Goal: Transaction & Acquisition: Obtain resource

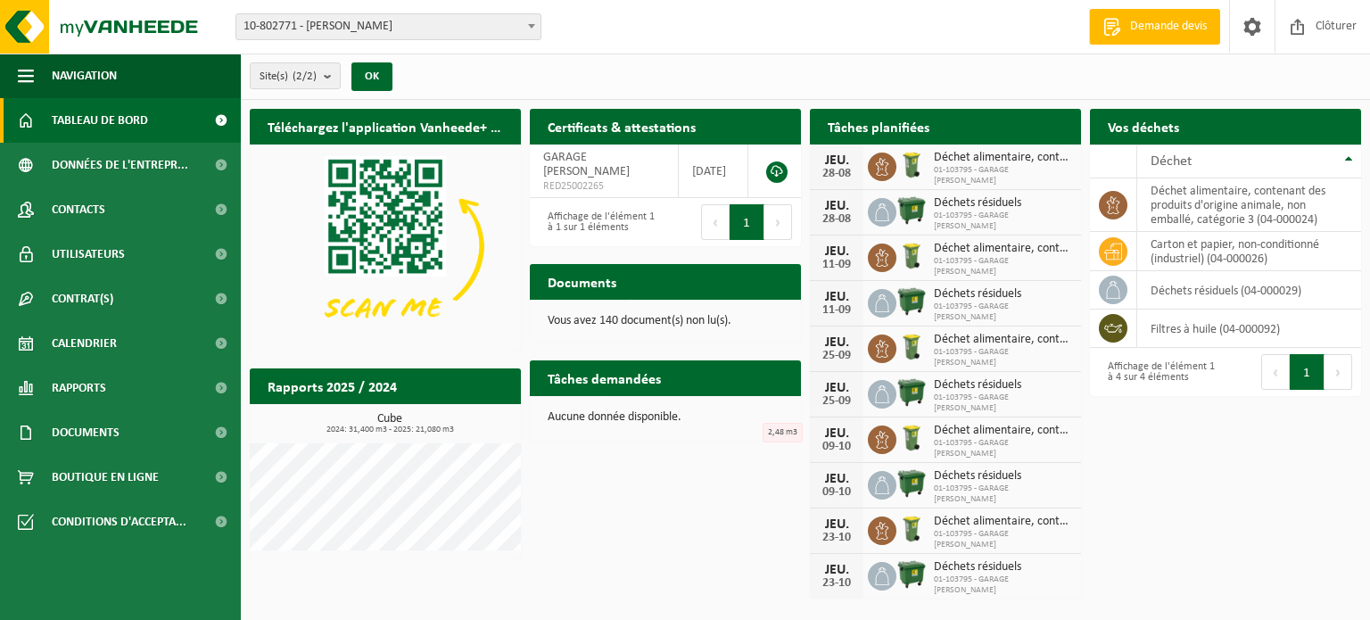
click at [453, 27] on span "10-802771 - [PERSON_NAME]" at bounding box center [388, 26] width 304 height 25
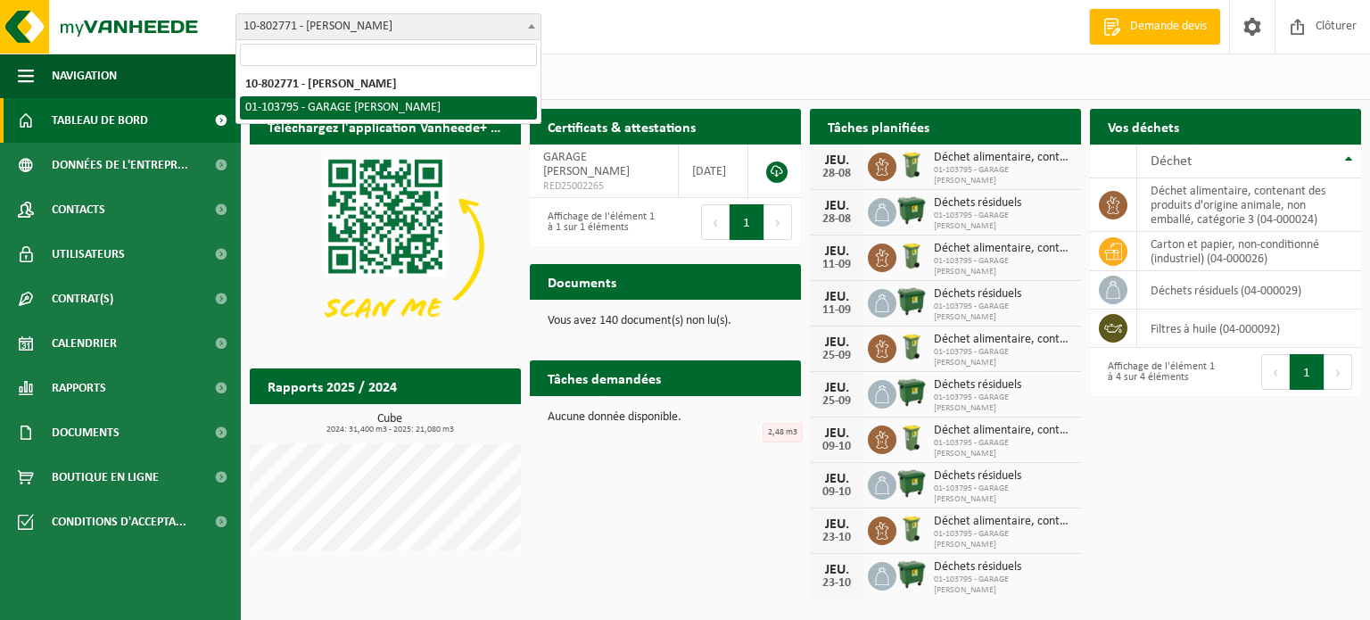
select select "34057"
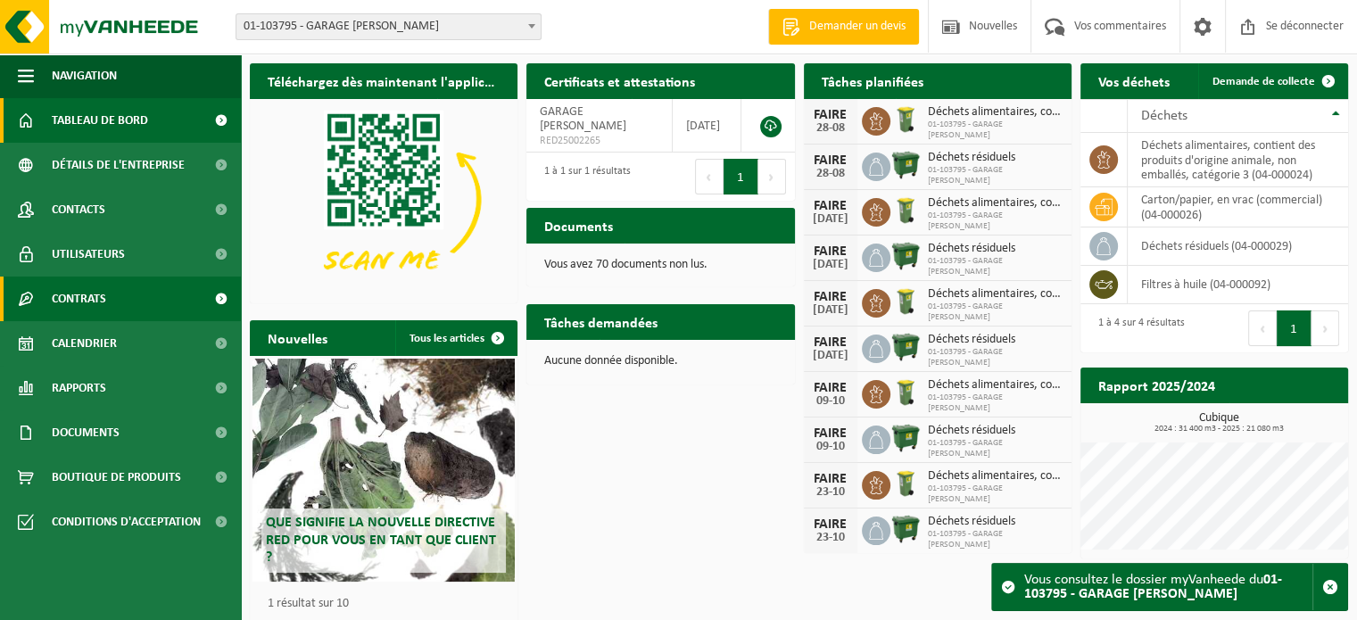
click at [228, 300] on span at bounding box center [221, 299] width 40 height 45
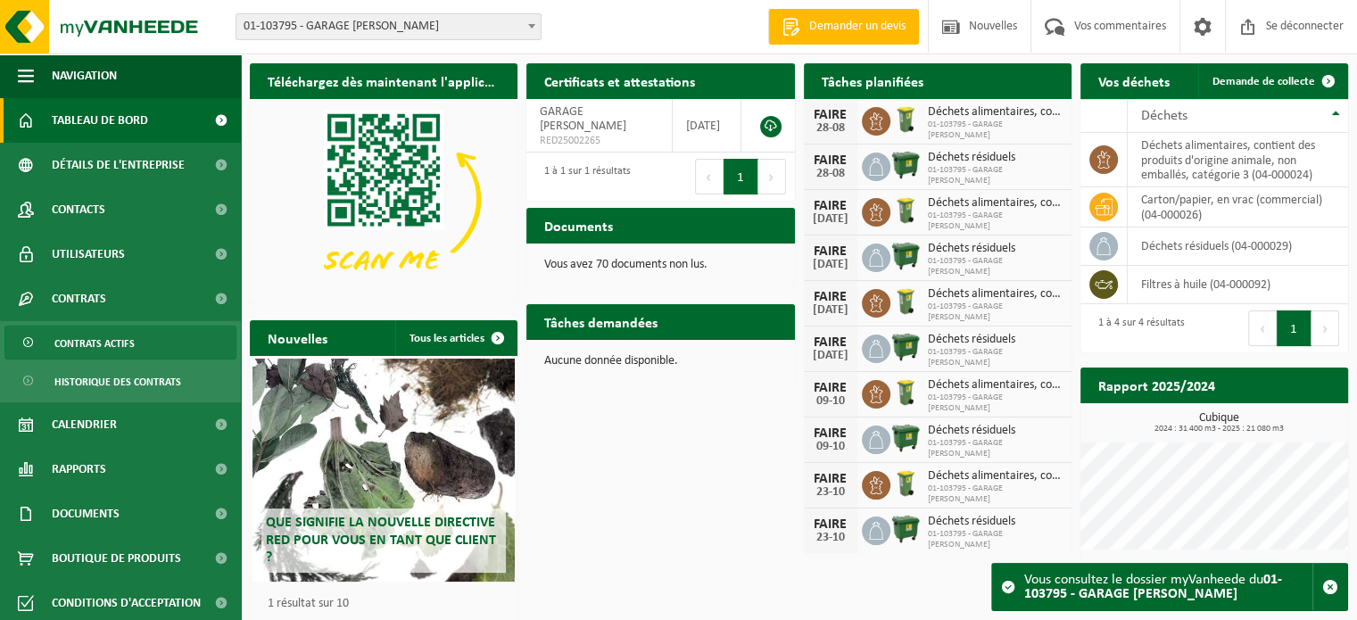
click at [145, 340] on link "Contrats actifs" at bounding box center [120, 343] width 232 height 34
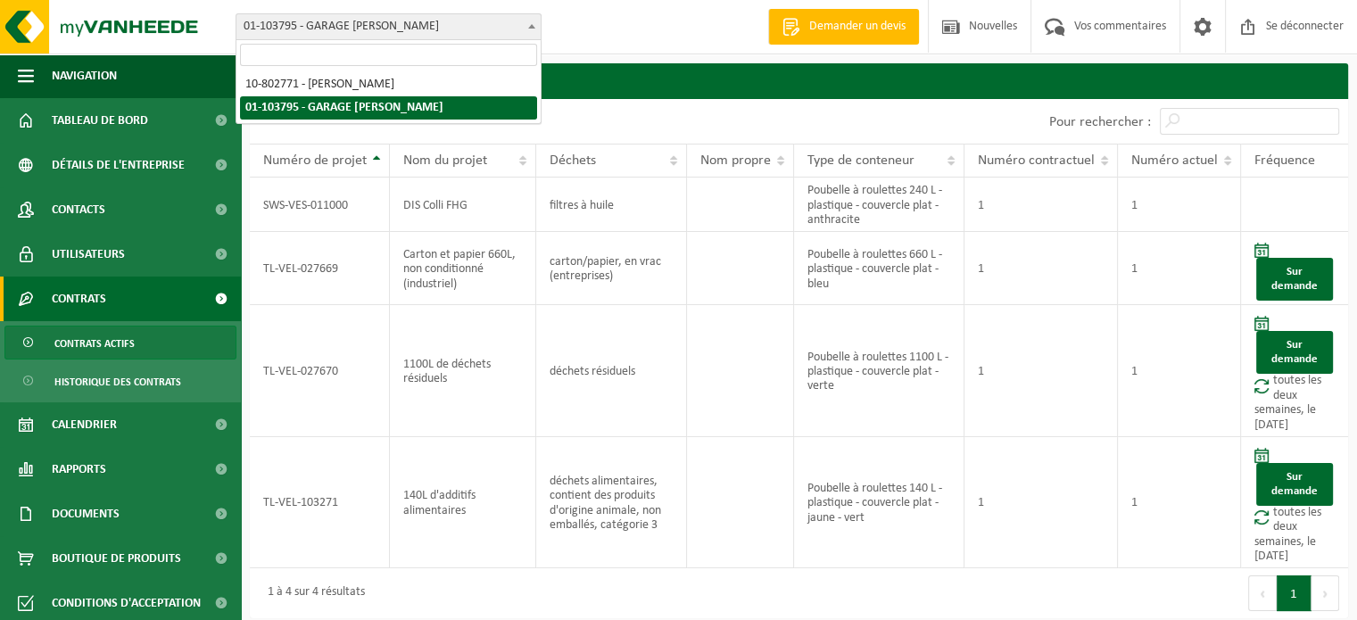
click at [367, 29] on font "01-103795 - GARAGE [PERSON_NAME]" at bounding box center [341, 26] width 195 height 13
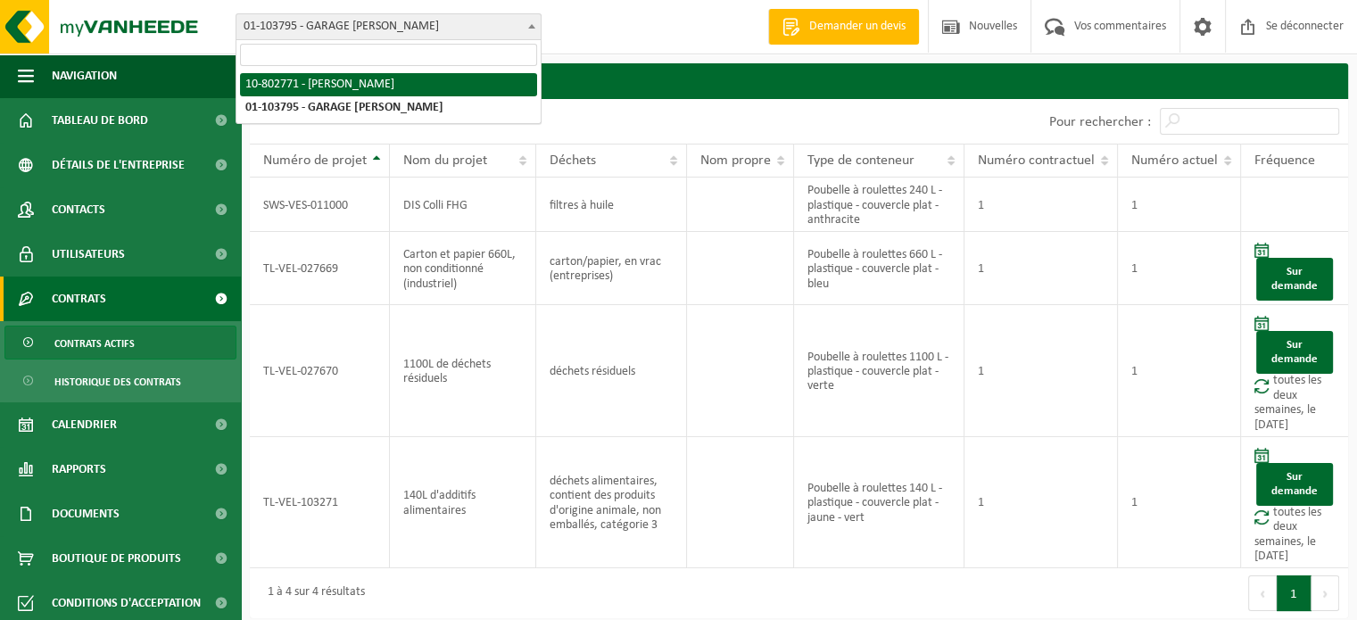
select select "34062"
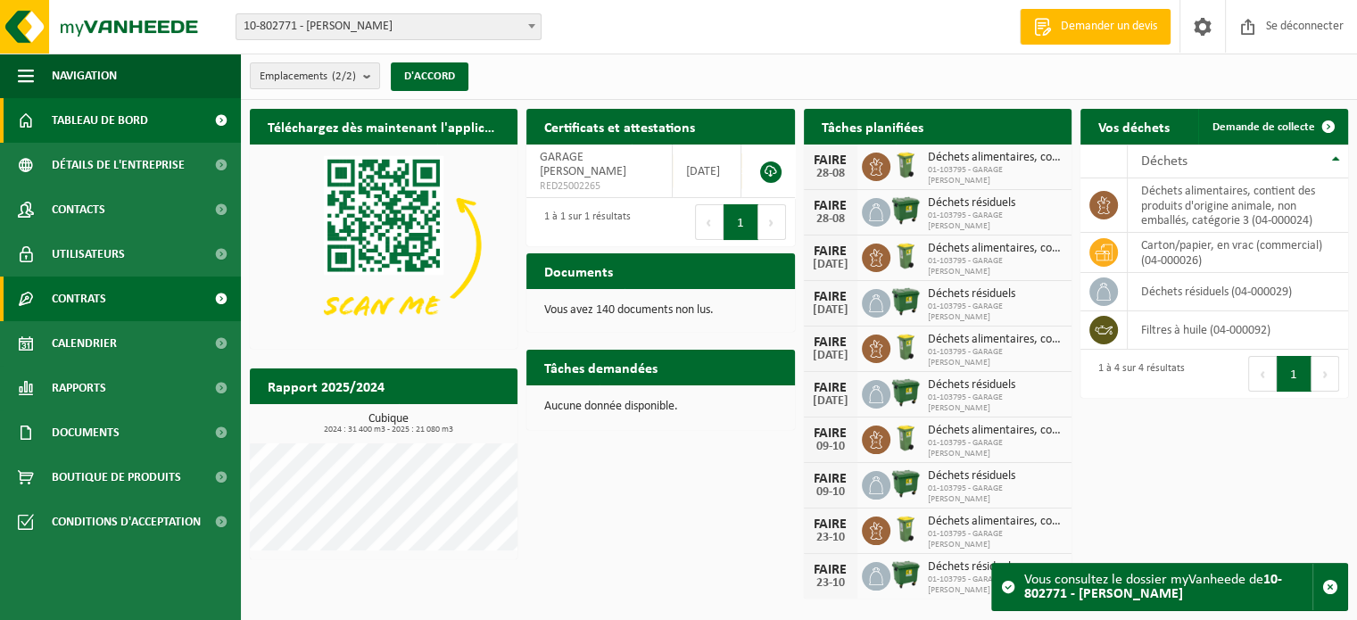
click at [107, 302] on link "Contrats" at bounding box center [120, 299] width 241 height 45
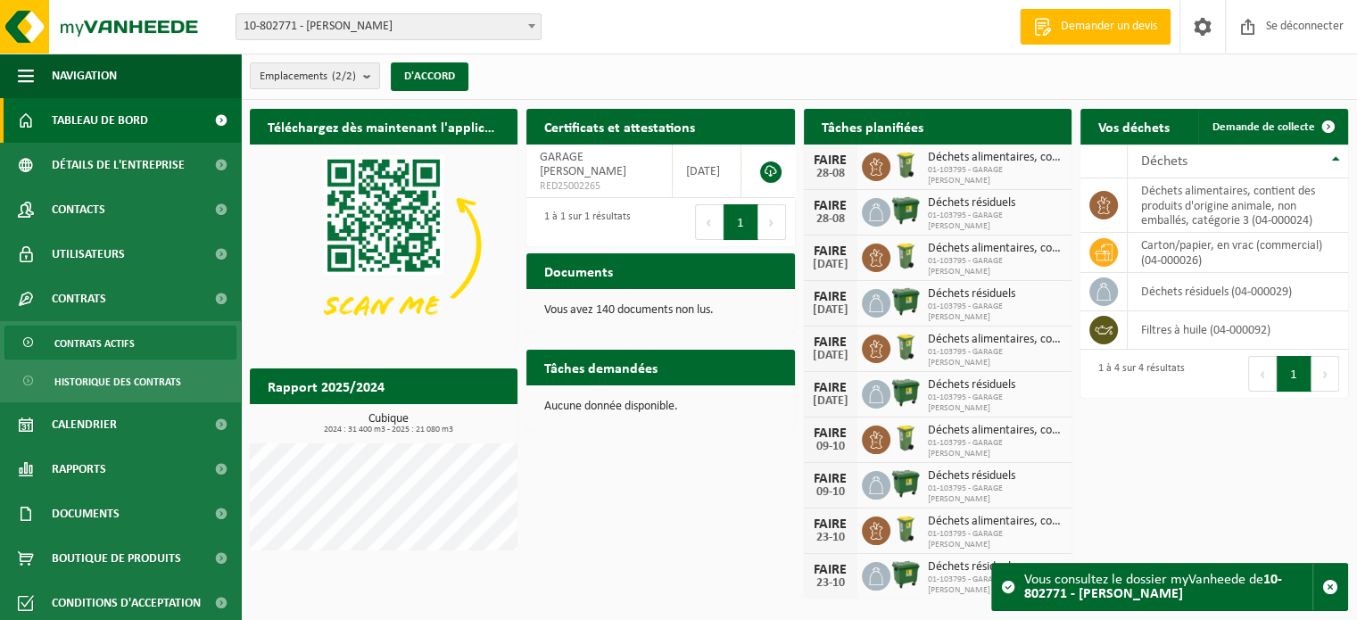
click at [96, 344] on font "Contrats actifs" at bounding box center [94, 344] width 80 height 11
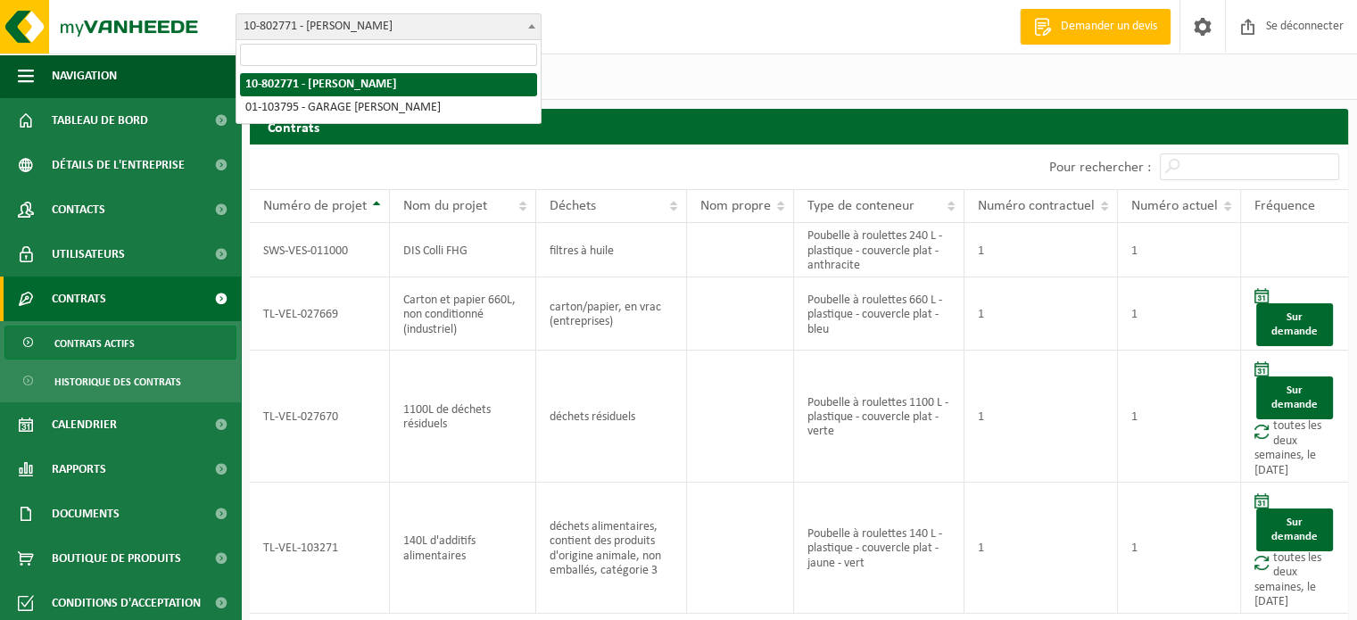
click at [294, 29] on font "10-802771 - [PERSON_NAME]" at bounding box center [318, 26] width 149 height 13
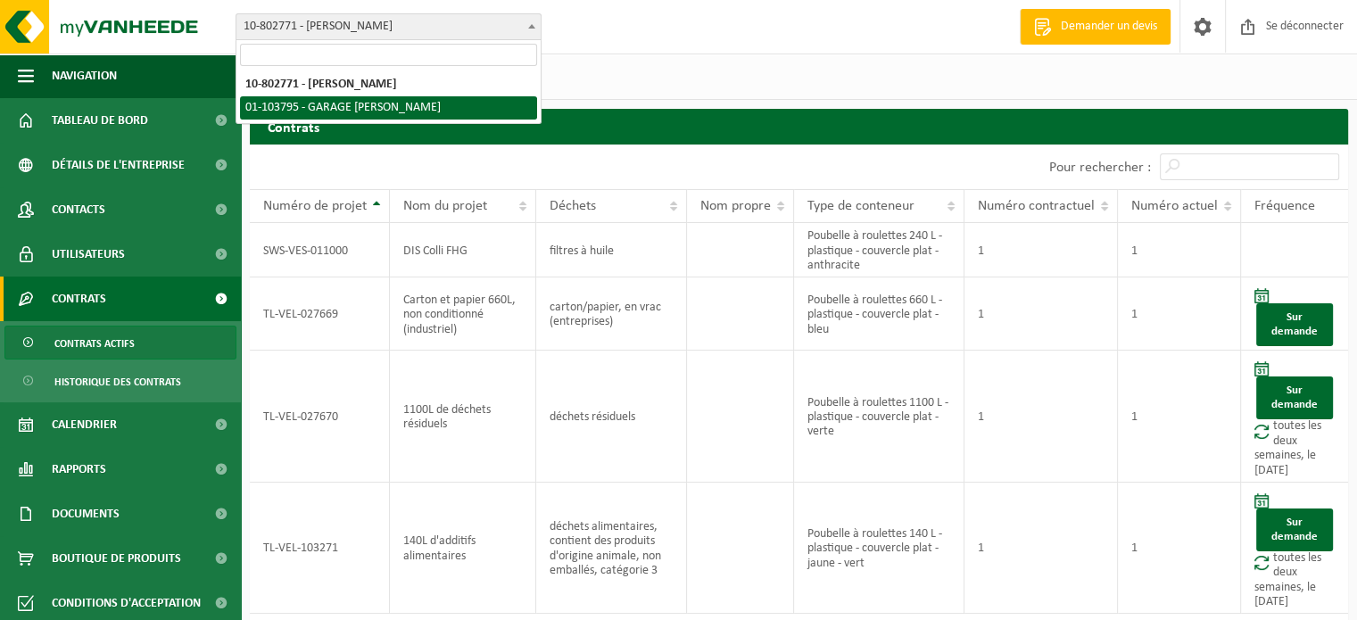
select select "34057"
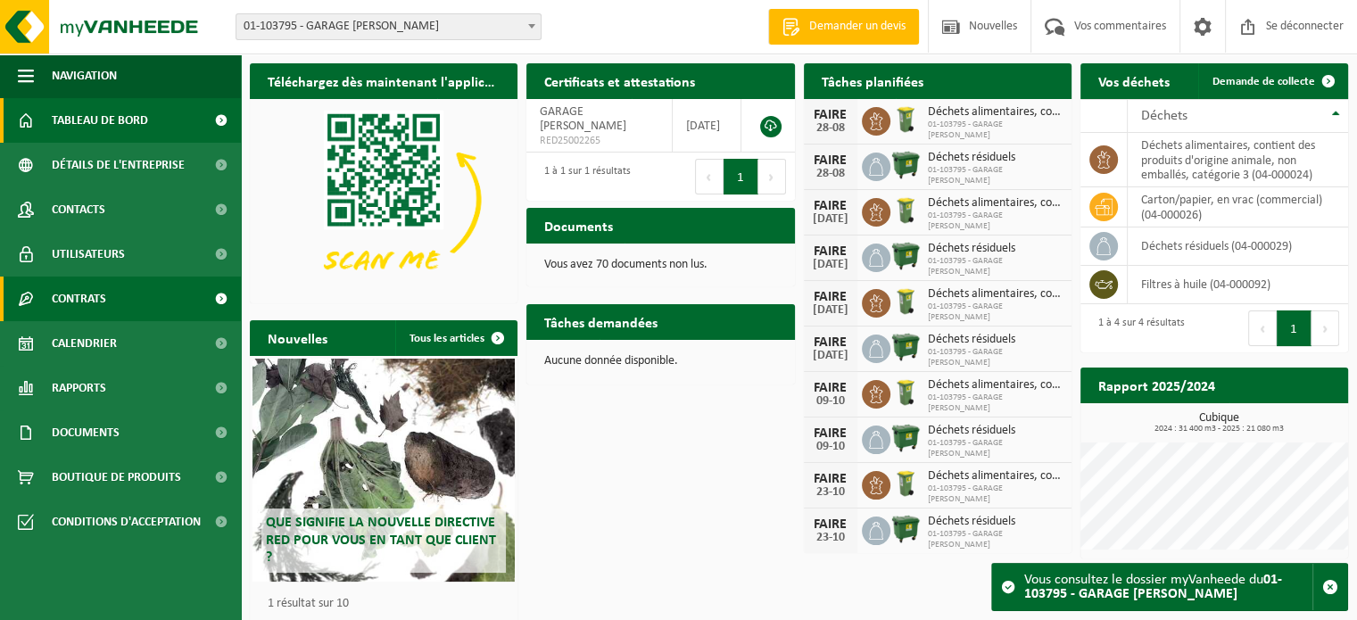
click at [92, 306] on font "Contrats" at bounding box center [79, 299] width 54 height 13
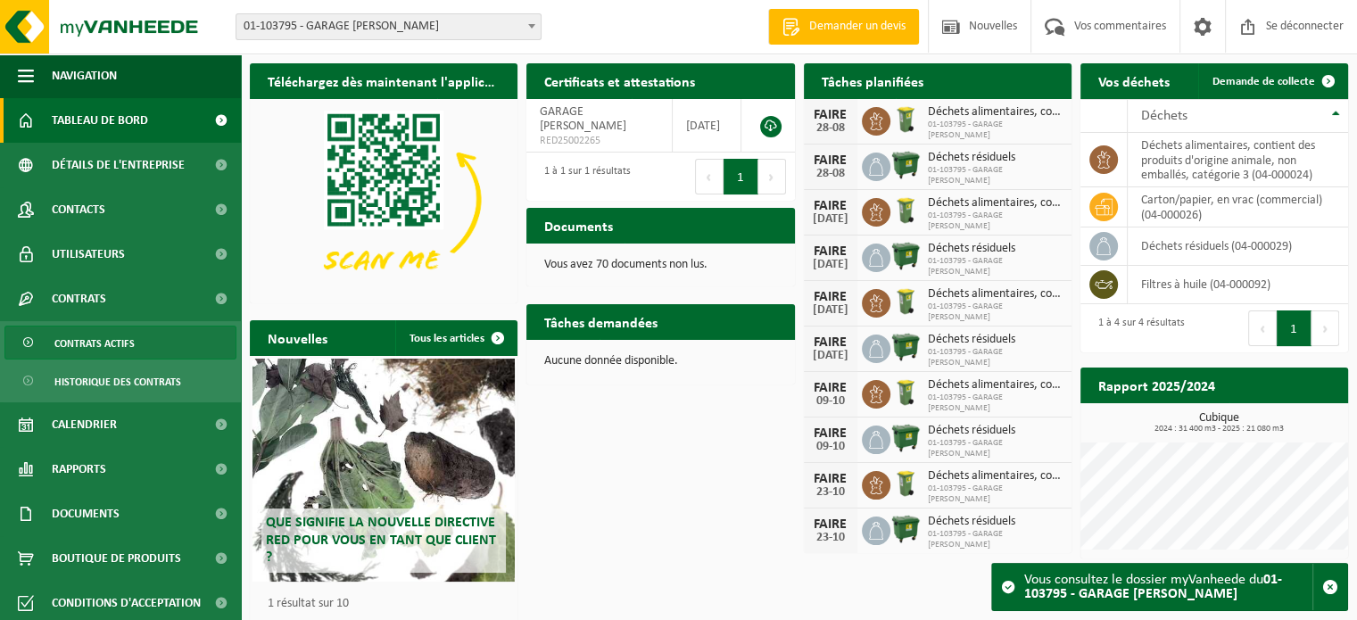
click at [95, 345] on font "Contrats actifs" at bounding box center [94, 344] width 80 height 11
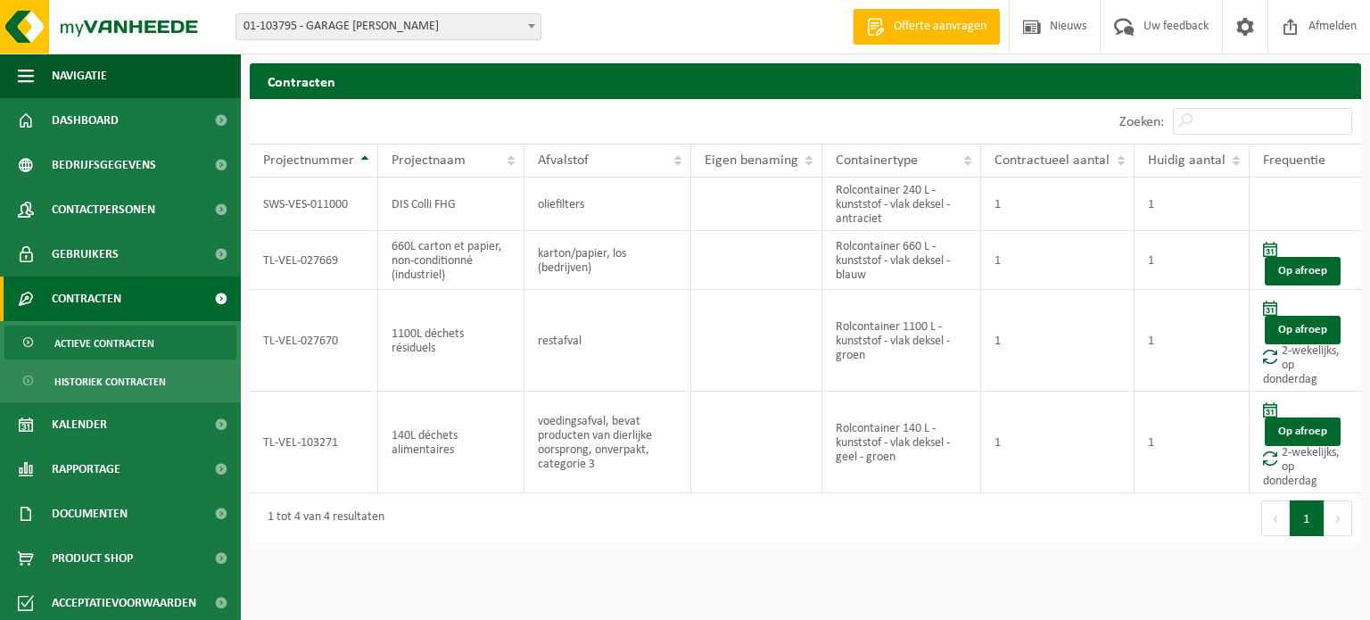
click at [82, 349] on span "Actieve contracten" at bounding box center [104, 344] width 100 height 34
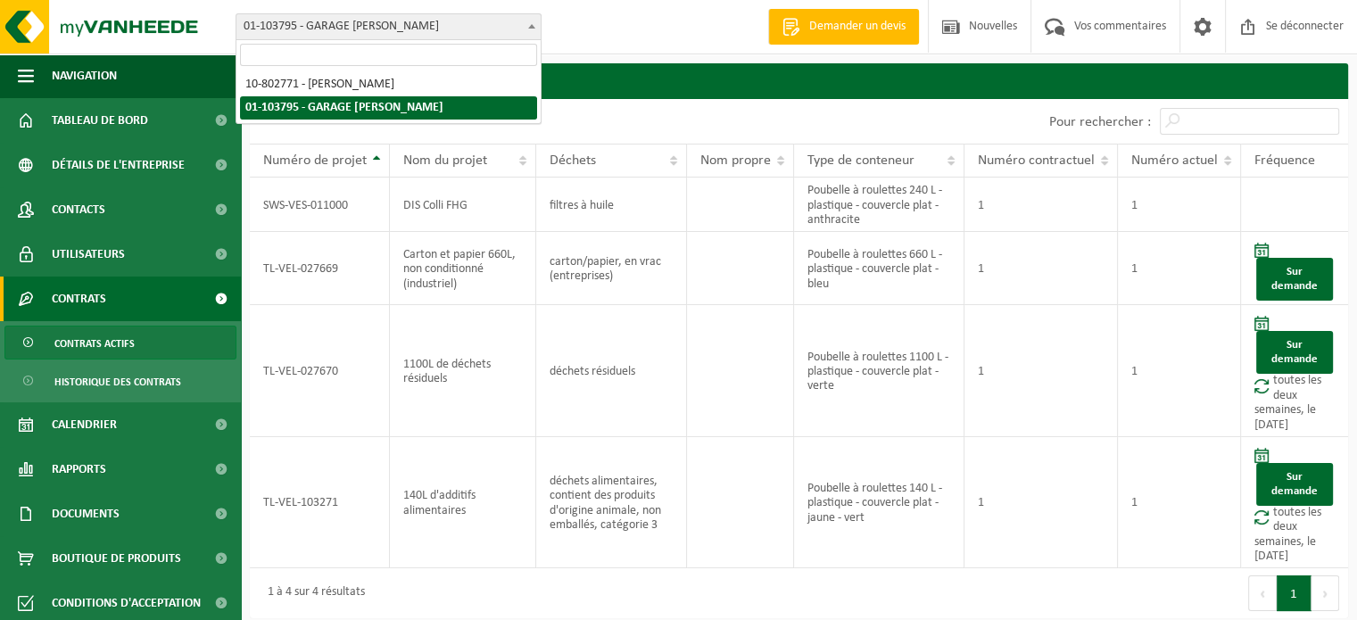
click at [310, 28] on font "01-103795 - GARAGE [PERSON_NAME]" at bounding box center [341, 26] width 195 height 13
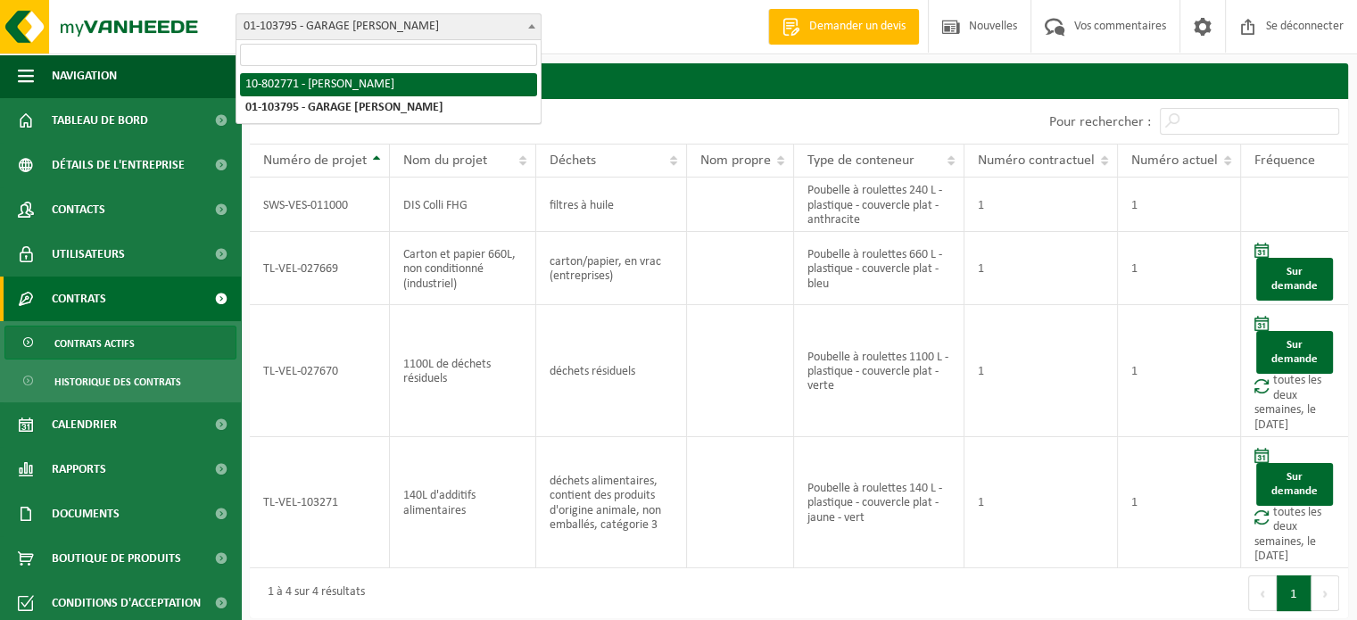
select select "34062"
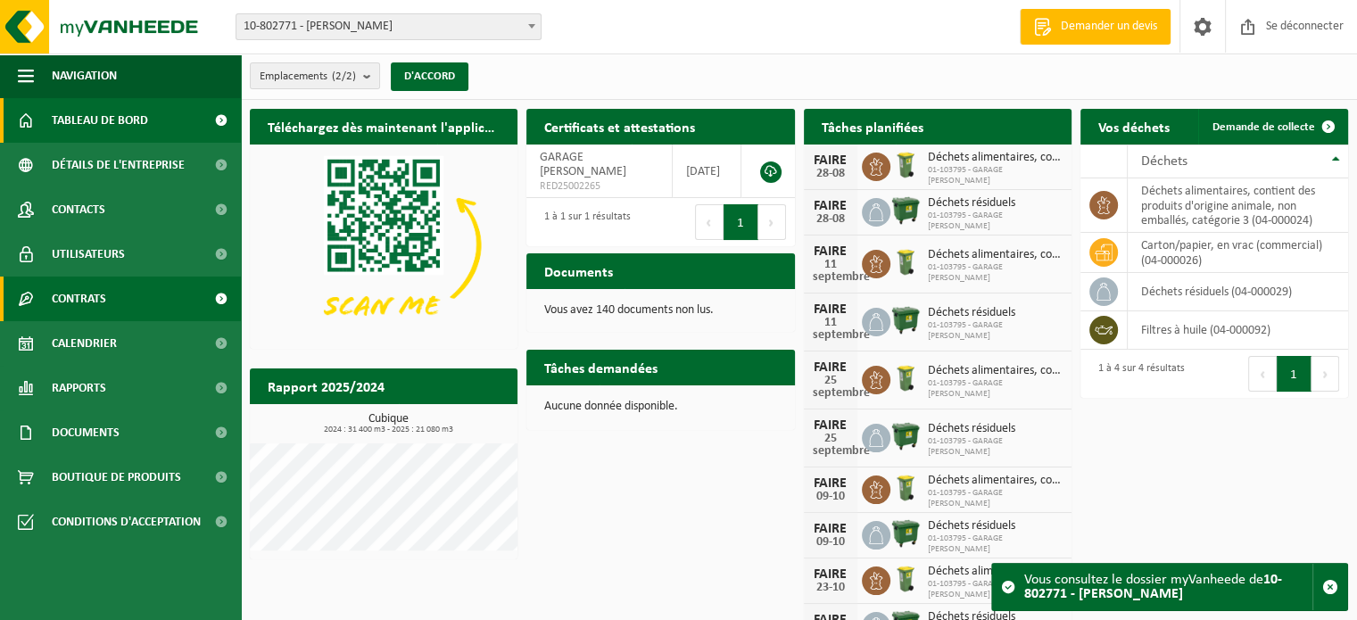
click at [138, 291] on link "Contrats" at bounding box center [120, 299] width 241 height 45
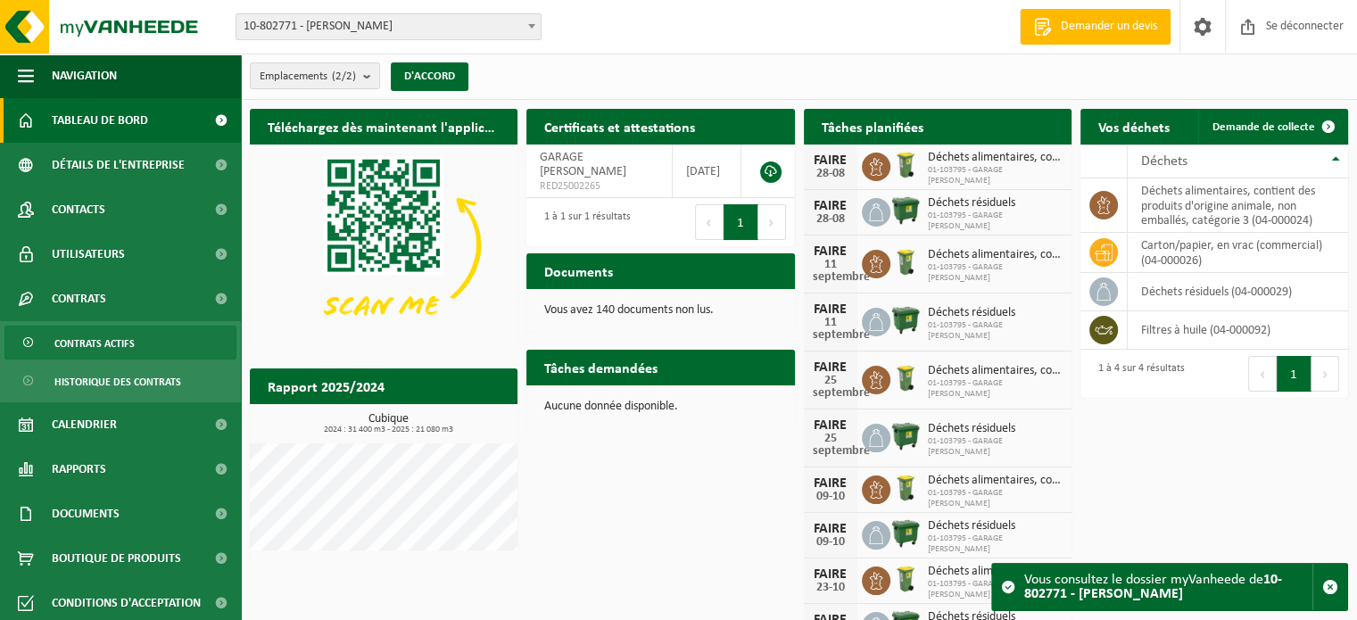
click at [123, 339] on font "Contrats actifs" at bounding box center [94, 344] width 80 height 11
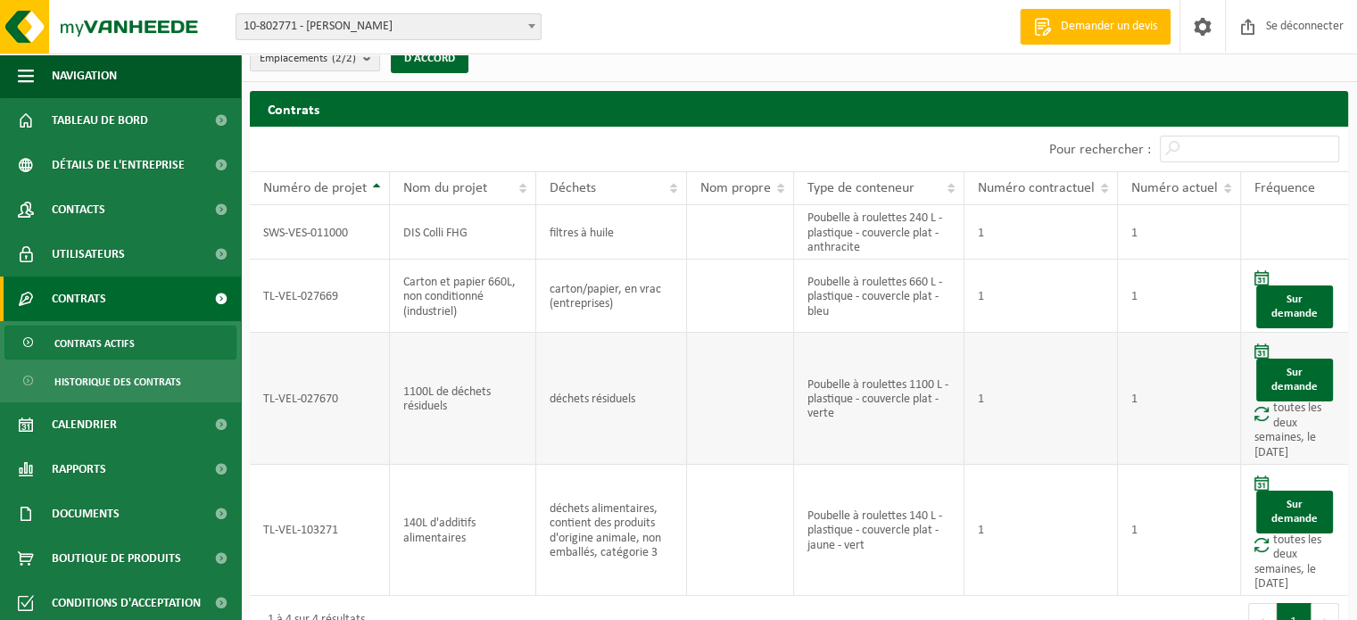
scroll to position [70, 0]
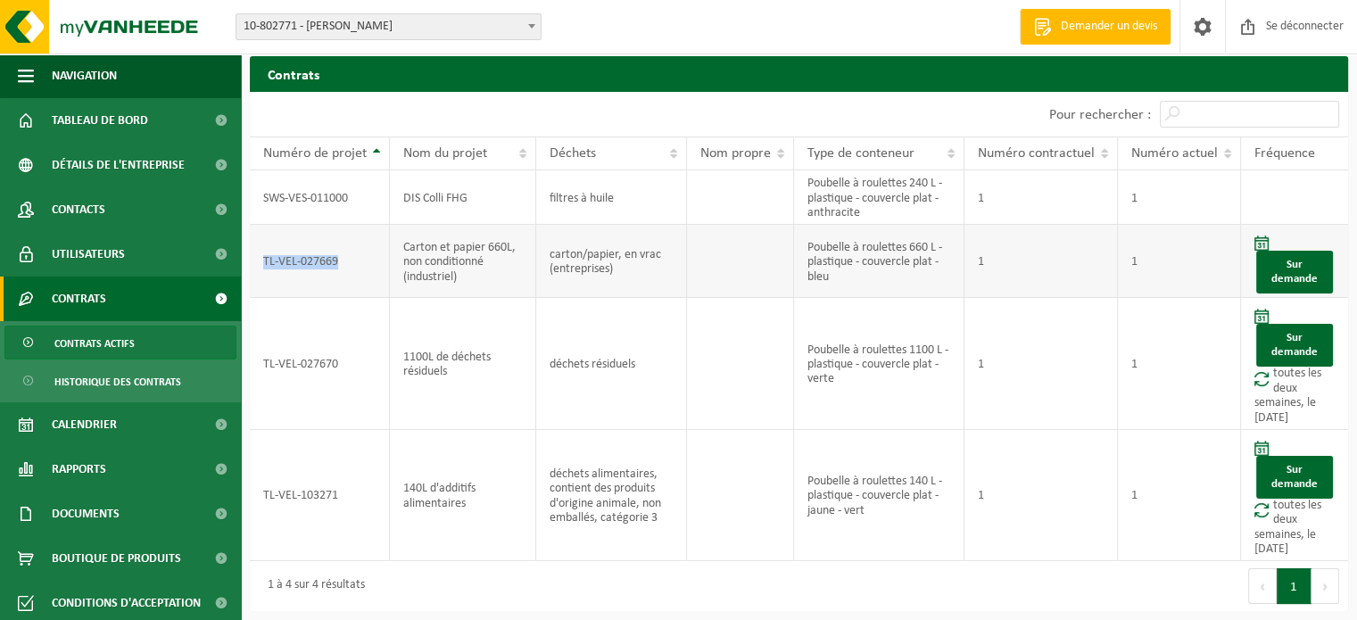
drag, startPoint x: 351, startPoint y: 249, endPoint x: 261, endPoint y: 261, distance: 90.9
click at [261, 261] on td "TL-VEL-027669" at bounding box center [320, 261] width 140 height 73
copy font "TL-VEL-027669"
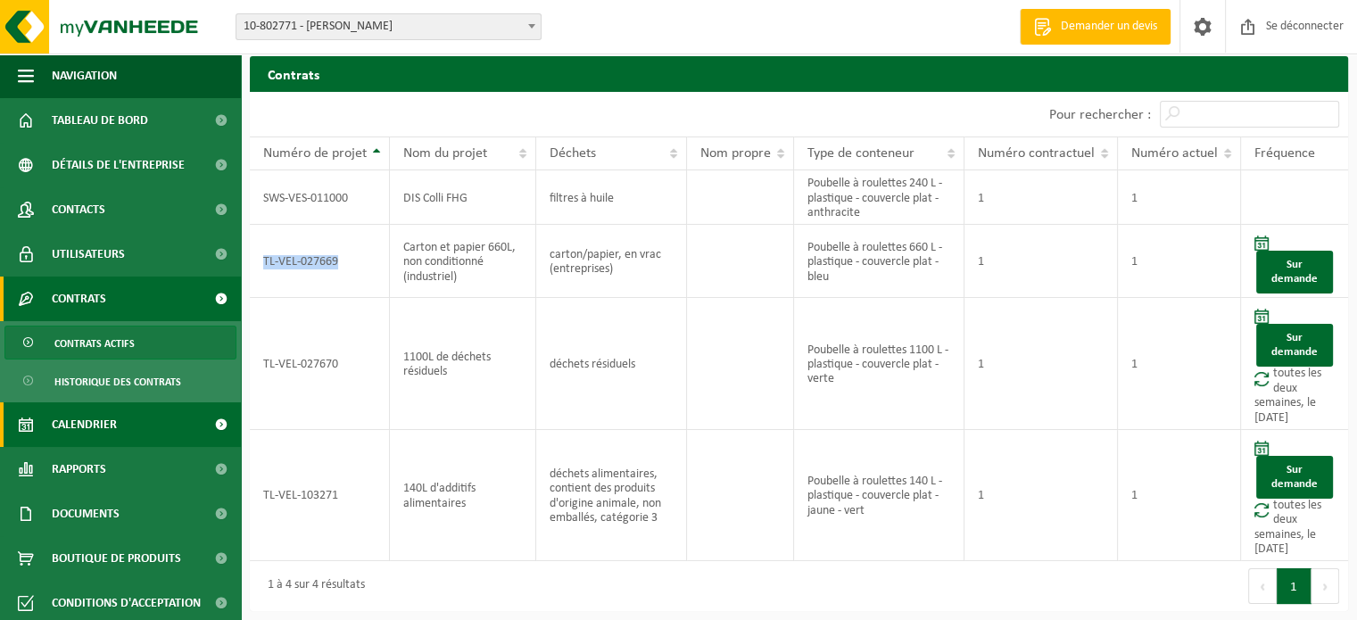
scroll to position [0, 0]
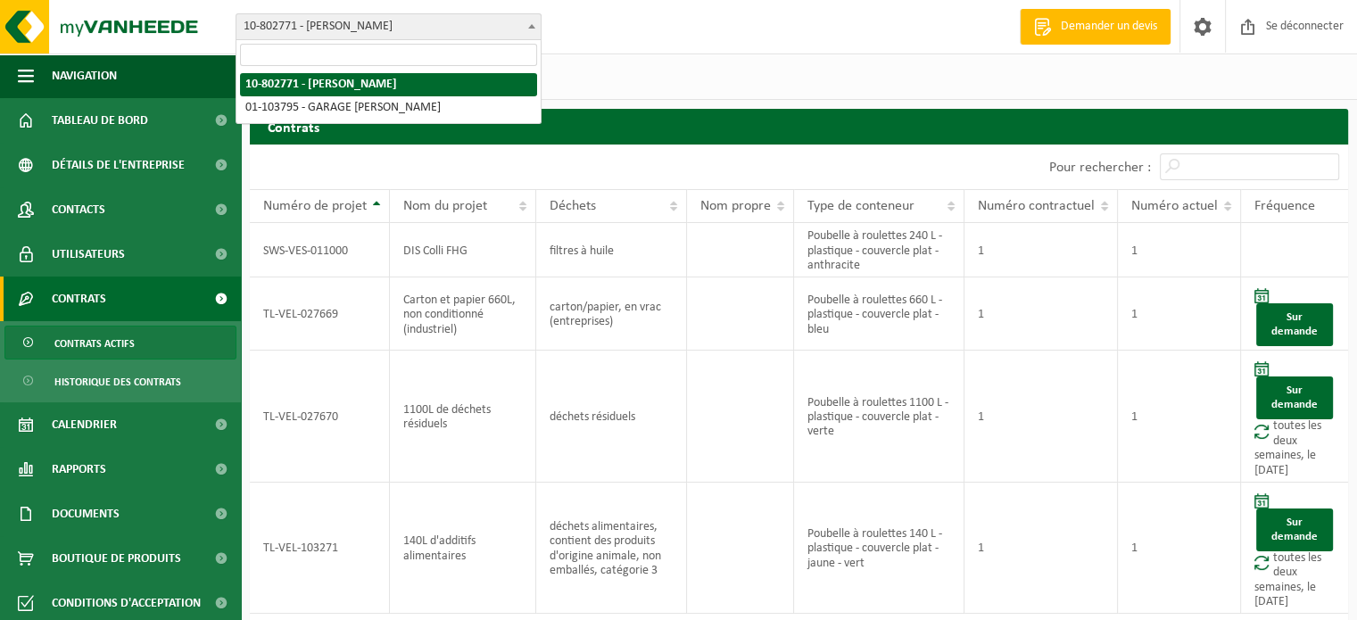
click at [379, 29] on font "10-802771 - [PERSON_NAME]" at bounding box center [318, 26] width 149 height 13
click at [383, 28] on font "10-802771 - [PERSON_NAME]" at bounding box center [318, 26] width 149 height 13
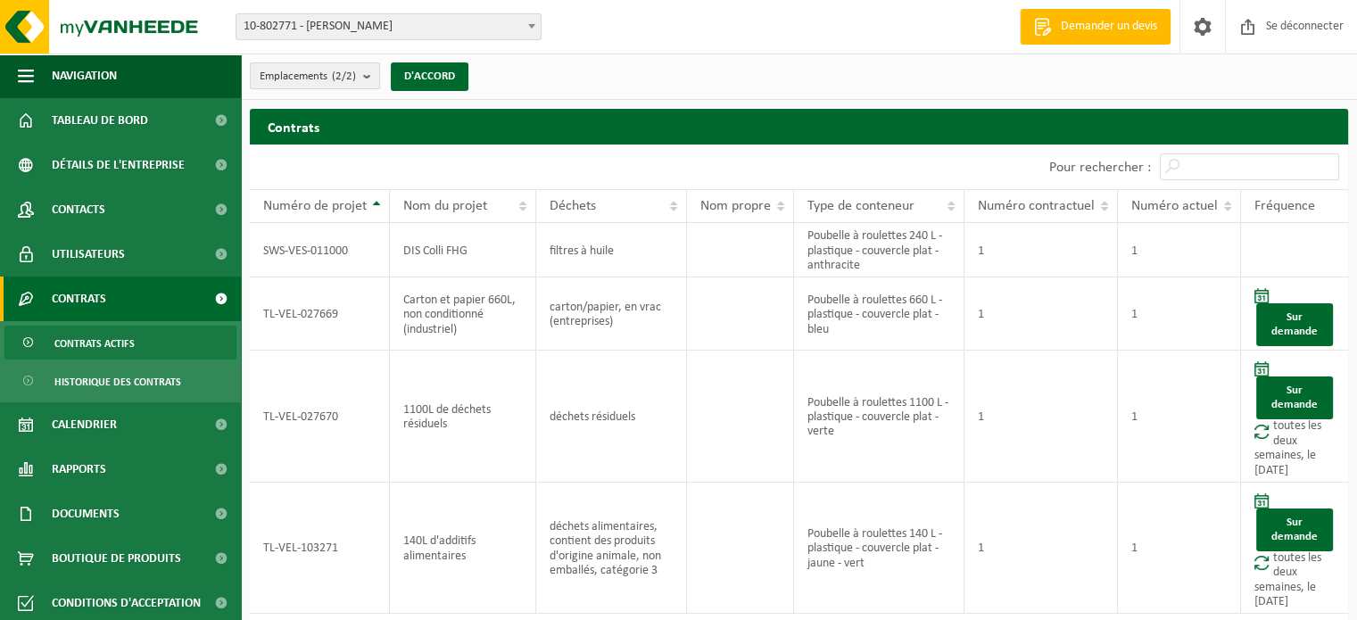
click at [368, 77] on b "submit" at bounding box center [371, 75] width 16 height 25
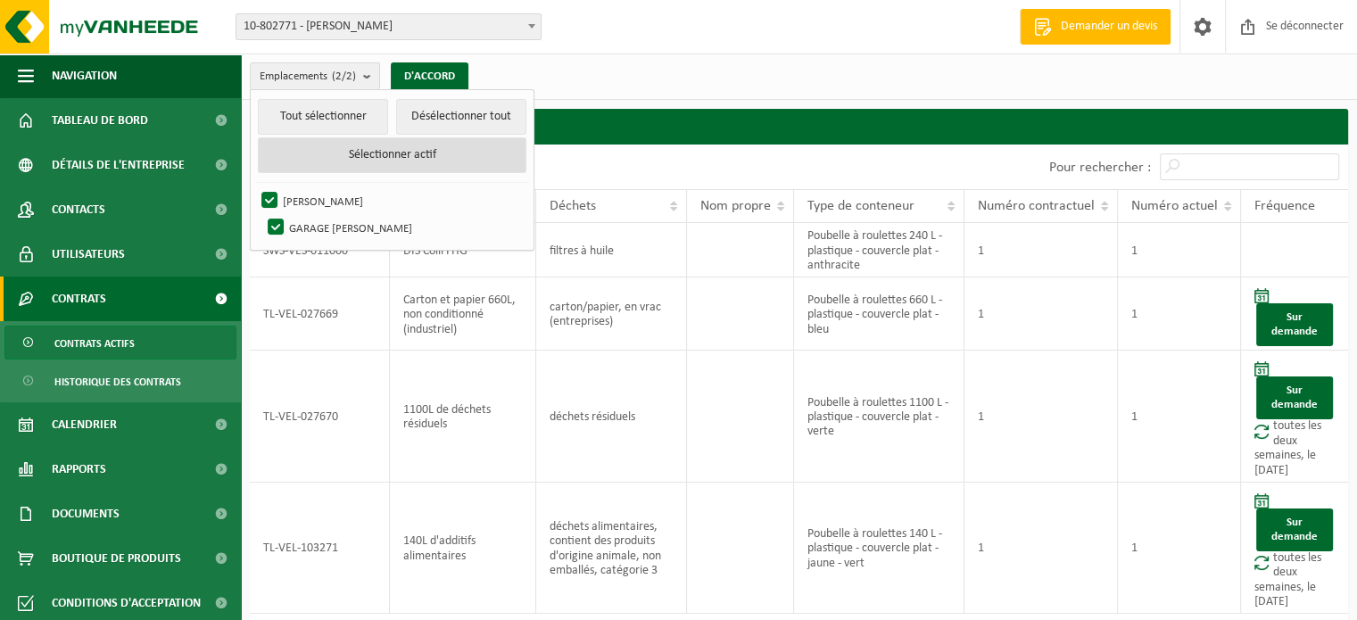
click at [389, 155] on font "Sélectionner actif" at bounding box center [391, 154] width 87 height 13
click at [385, 159] on font "Sélectionner actif" at bounding box center [391, 154] width 87 height 13
click at [330, 14] on span "10-802771 - [PERSON_NAME]" at bounding box center [388, 26] width 304 height 25
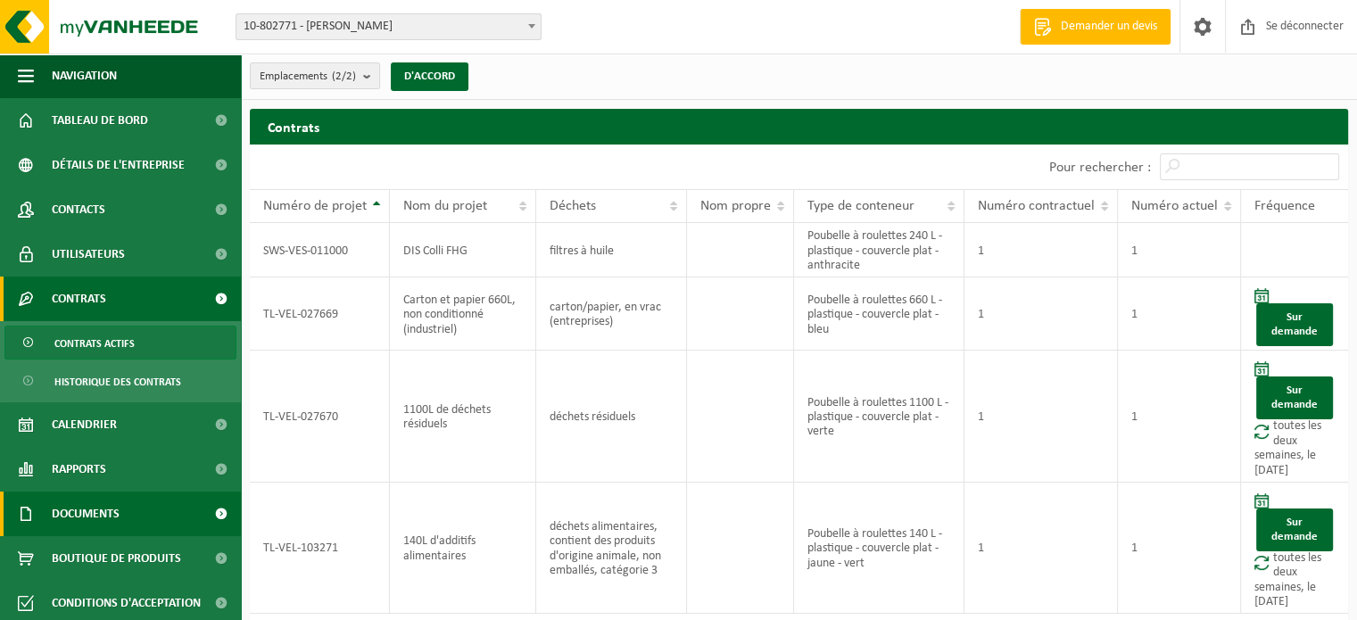
click at [81, 510] on font "Documents" at bounding box center [86, 514] width 68 height 13
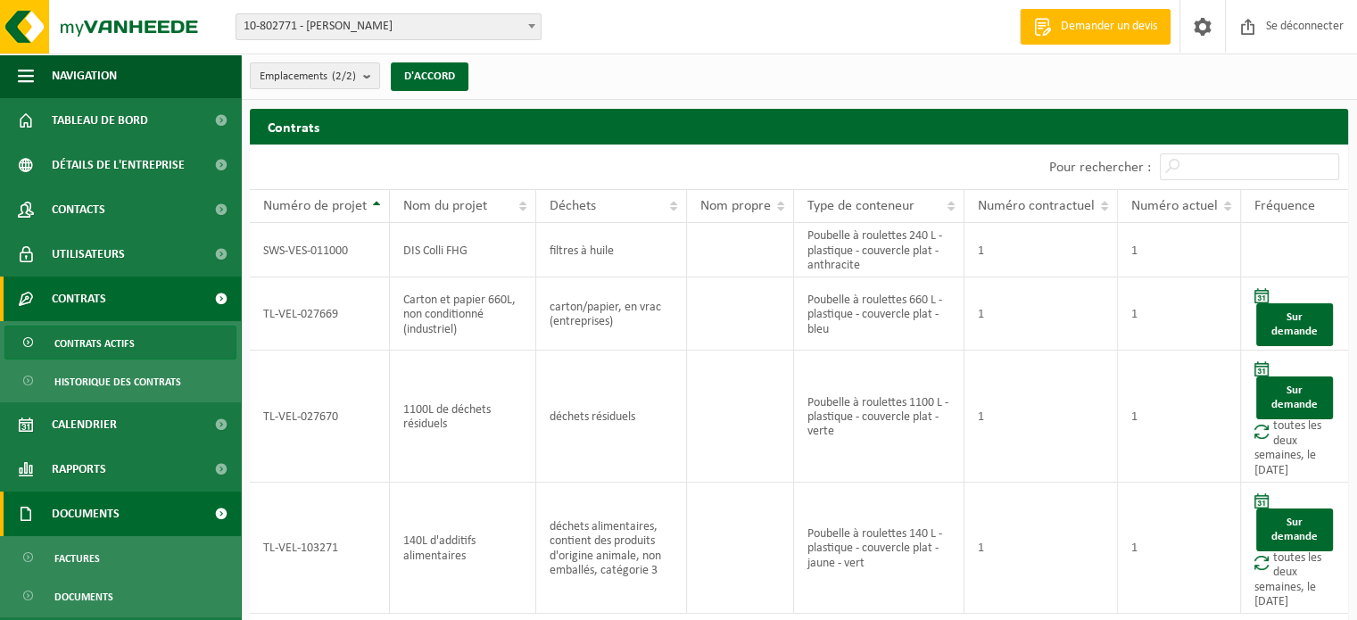
click at [102, 517] on font "Documents" at bounding box center [86, 514] width 68 height 13
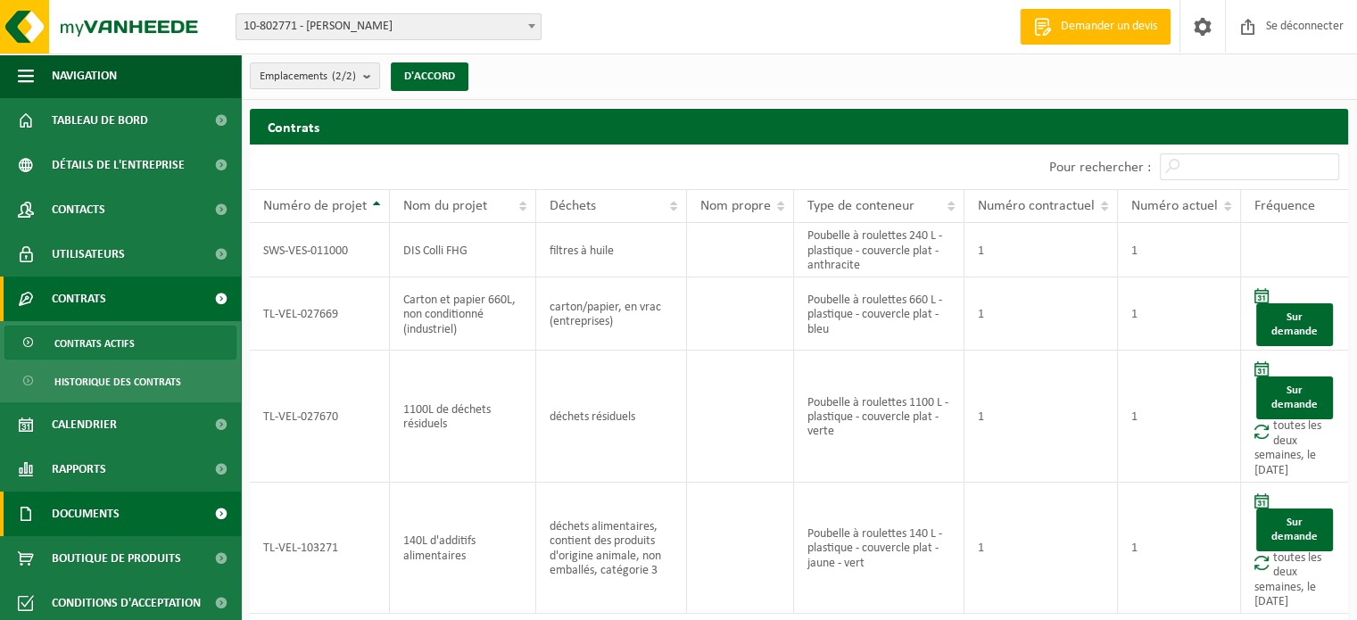
click at [104, 523] on span "Documents" at bounding box center [86, 514] width 68 height 45
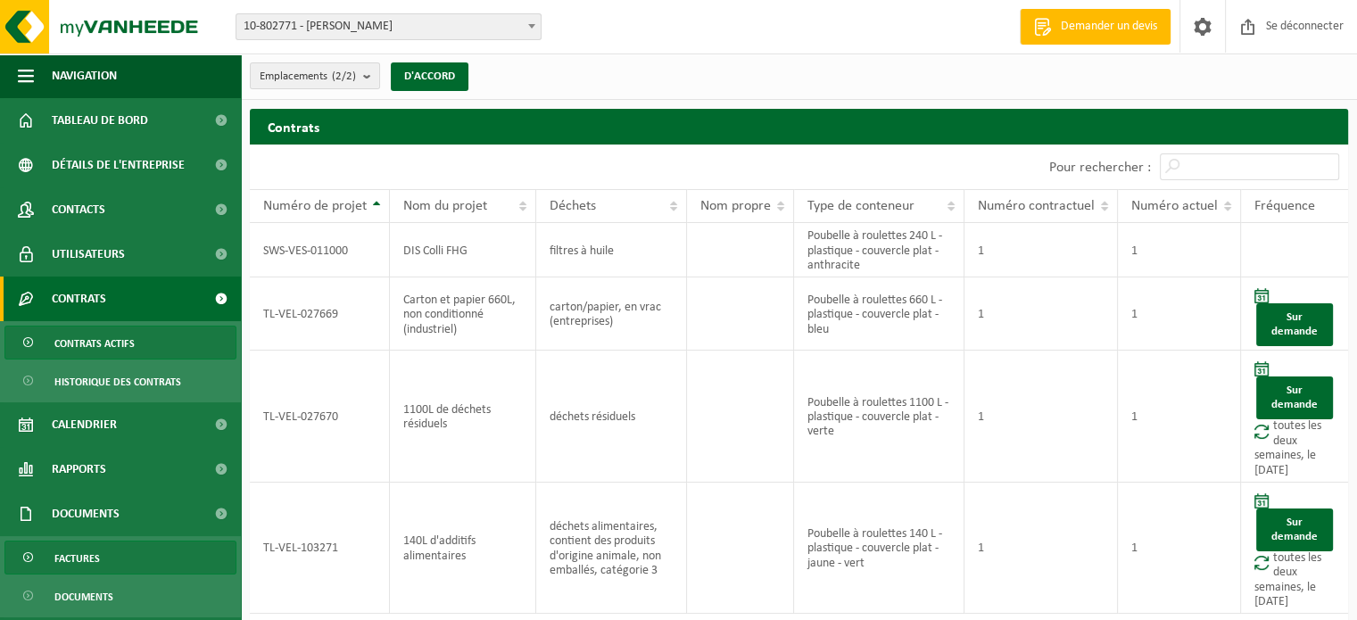
click at [98, 567] on span "Factures" at bounding box center [77, 559] width 46 height 34
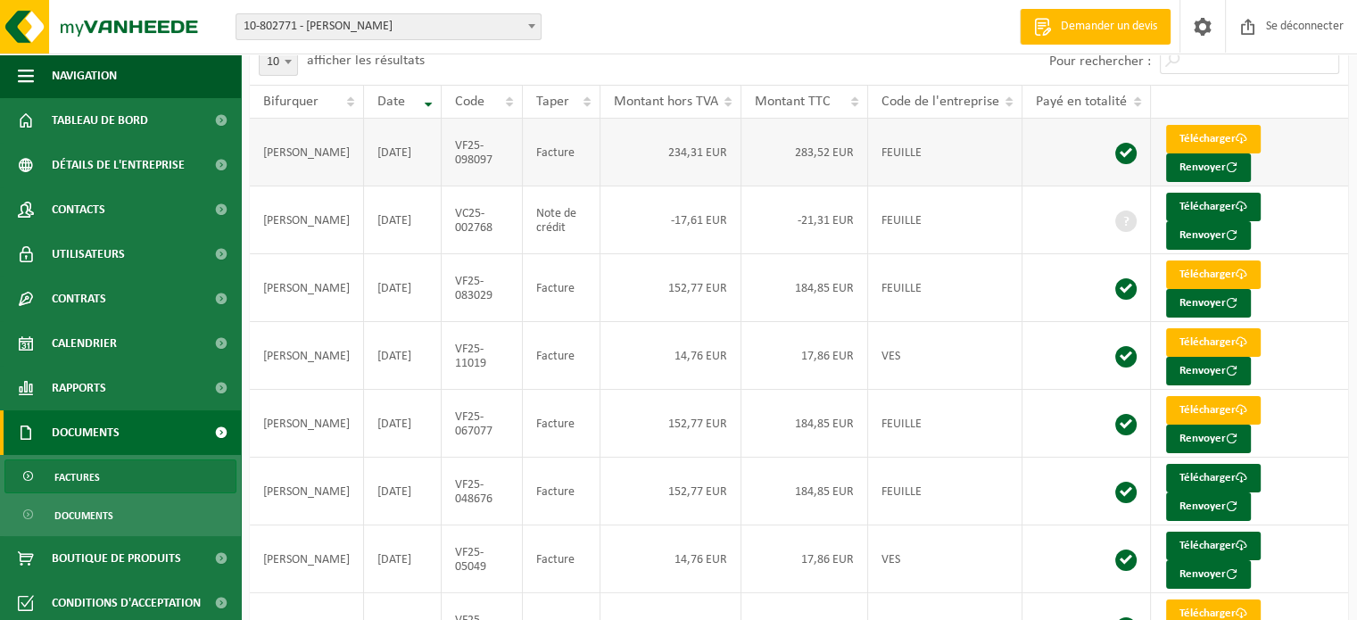
scroll to position [178, 0]
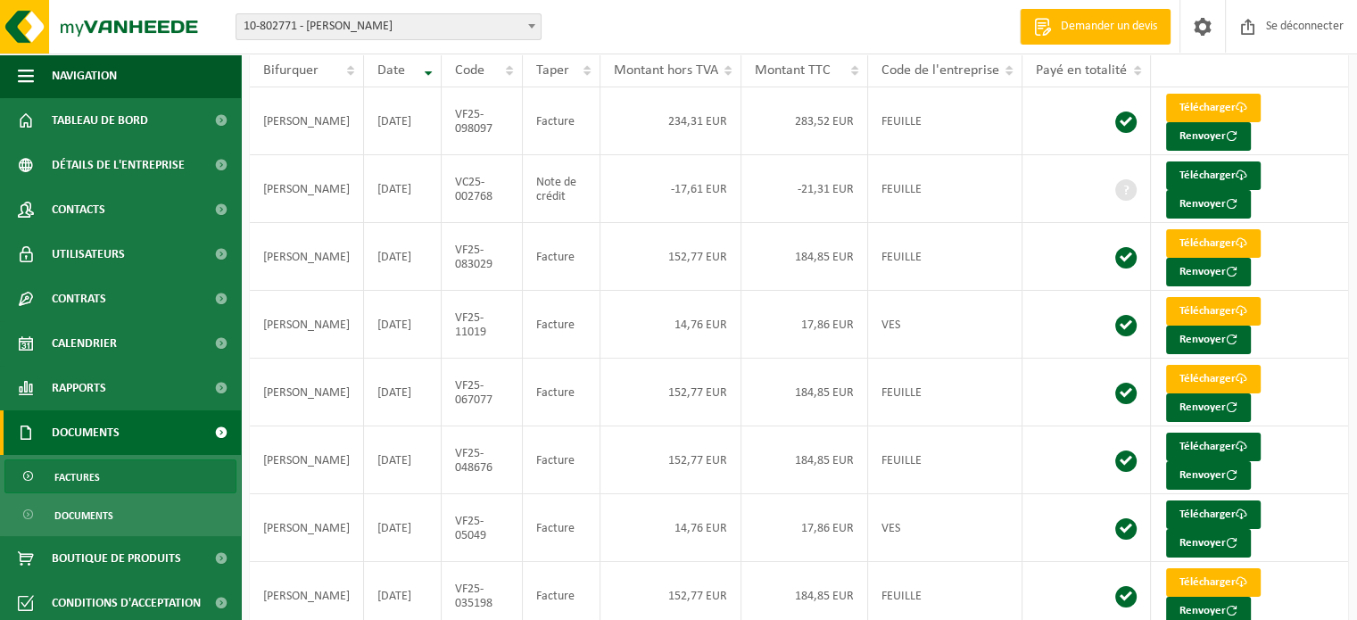
click at [96, 484] on font "Factures" at bounding box center [77, 478] width 46 height 11
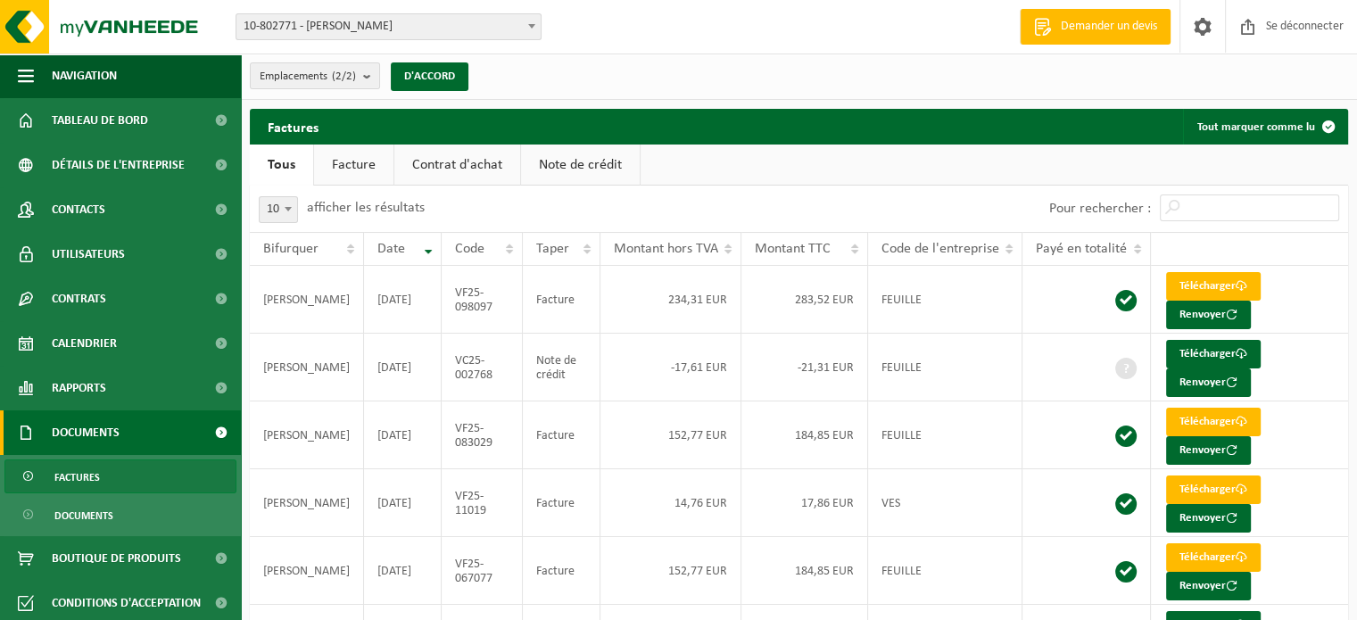
click at [630, 157] on link "Note de crédit" at bounding box center [580, 165] width 119 height 41
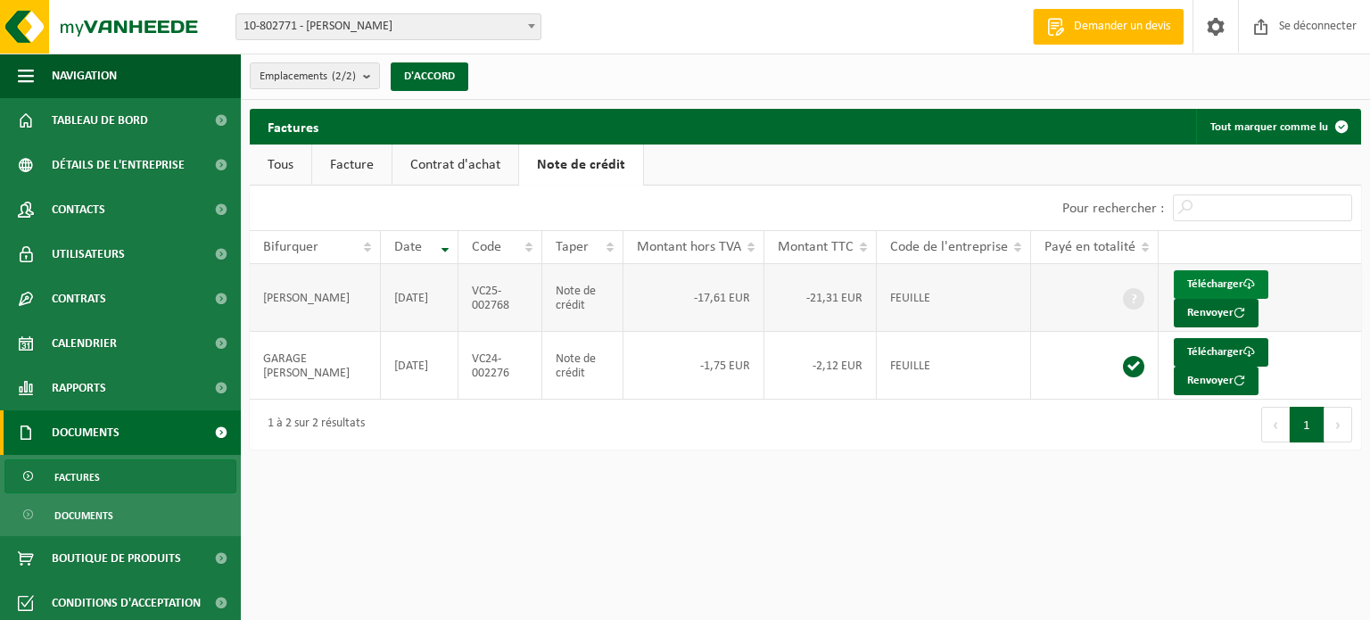
click at [1231, 288] on font "Télécharger" at bounding box center [1216, 284] width 56 height 12
click at [81, 483] on font "Factures" at bounding box center [77, 478] width 46 height 11
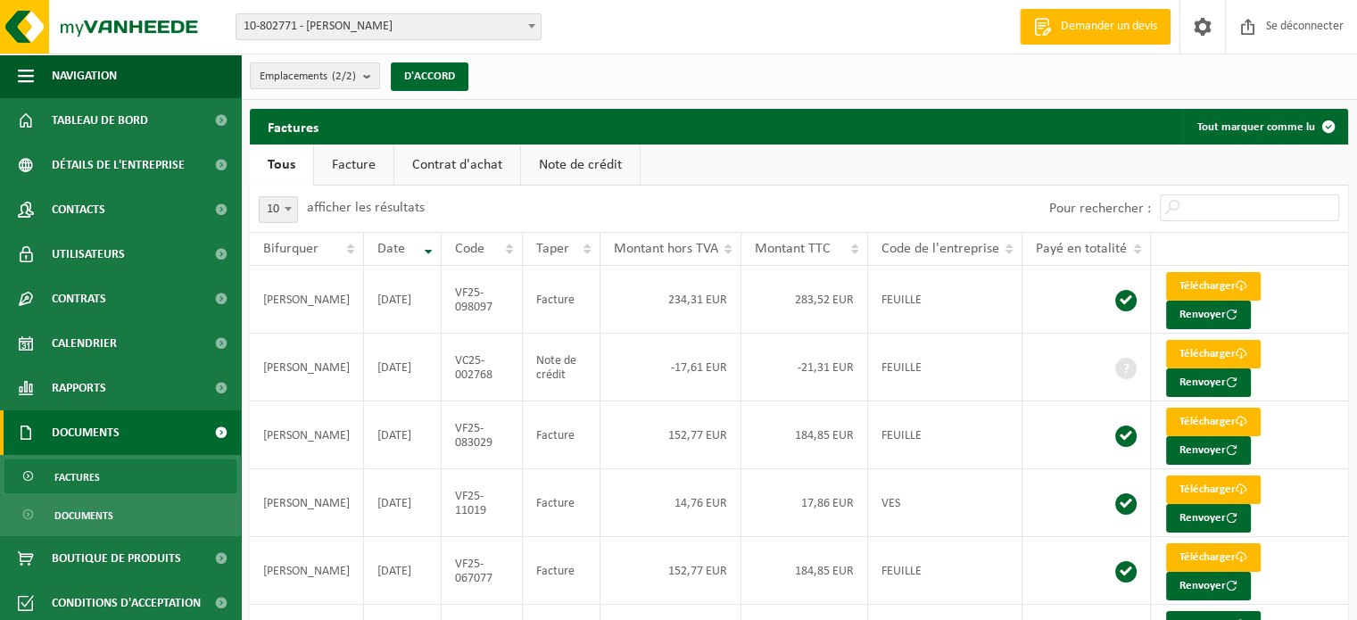
click at [353, 164] on font "Facture" at bounding box center [354, 165] width 44 height 14
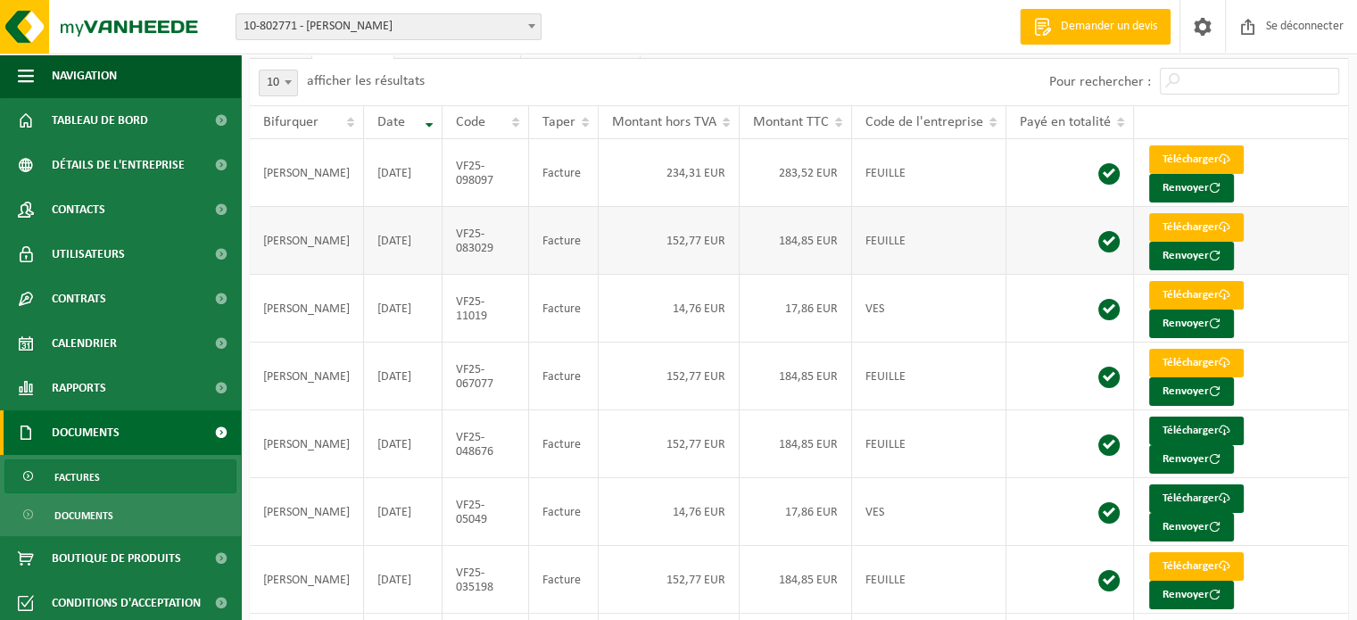
scroll to position [145, 0]
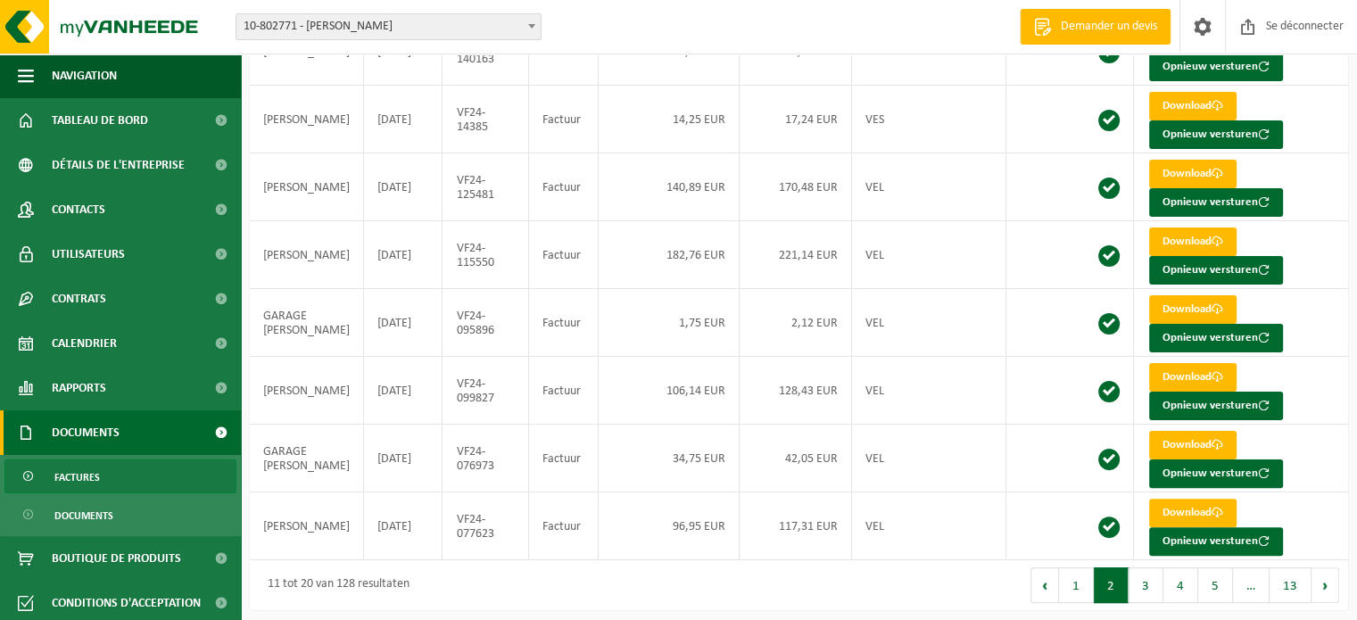
scroll to position [178, 0]
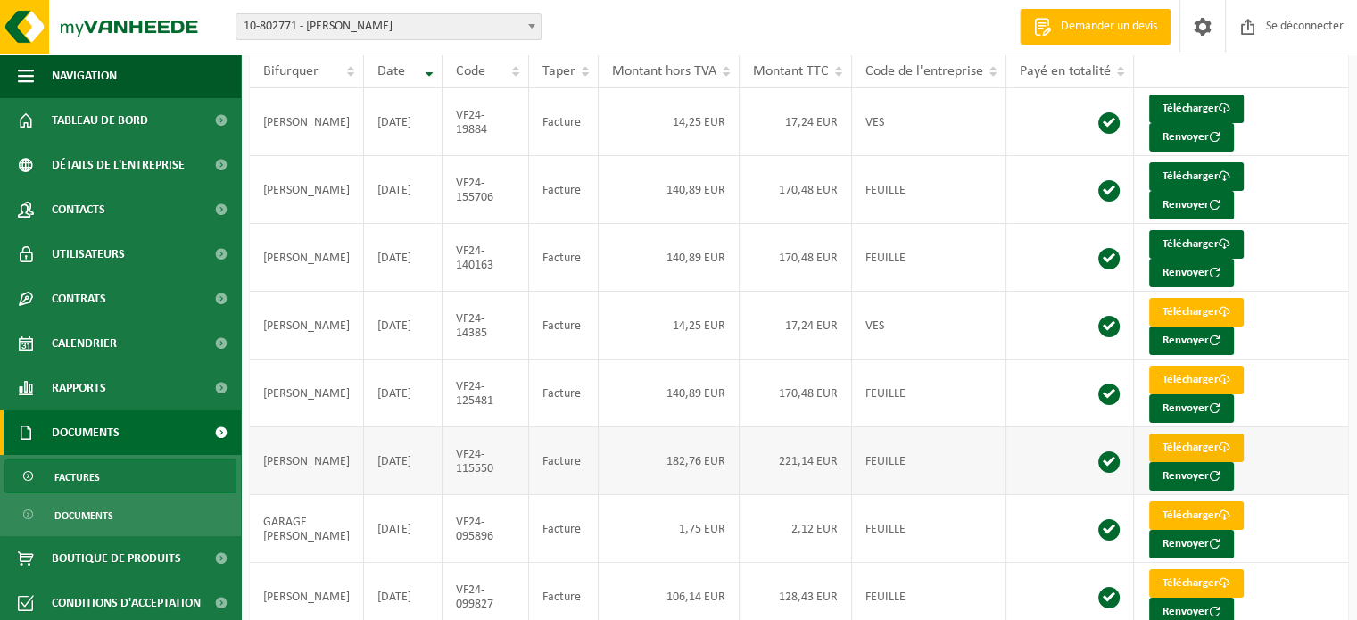
click at [1187, 442] on font "Télécharger" at bounding box center [1191, 448] width 56 height 12
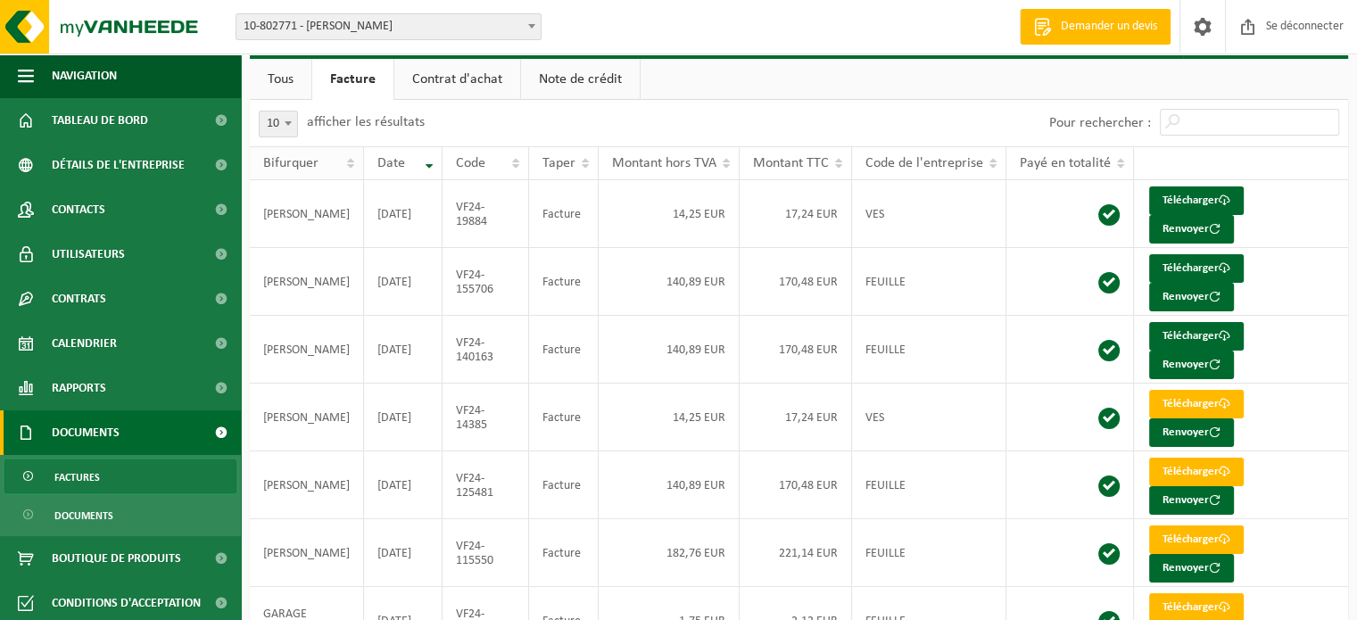
scroll to position [0, 0]
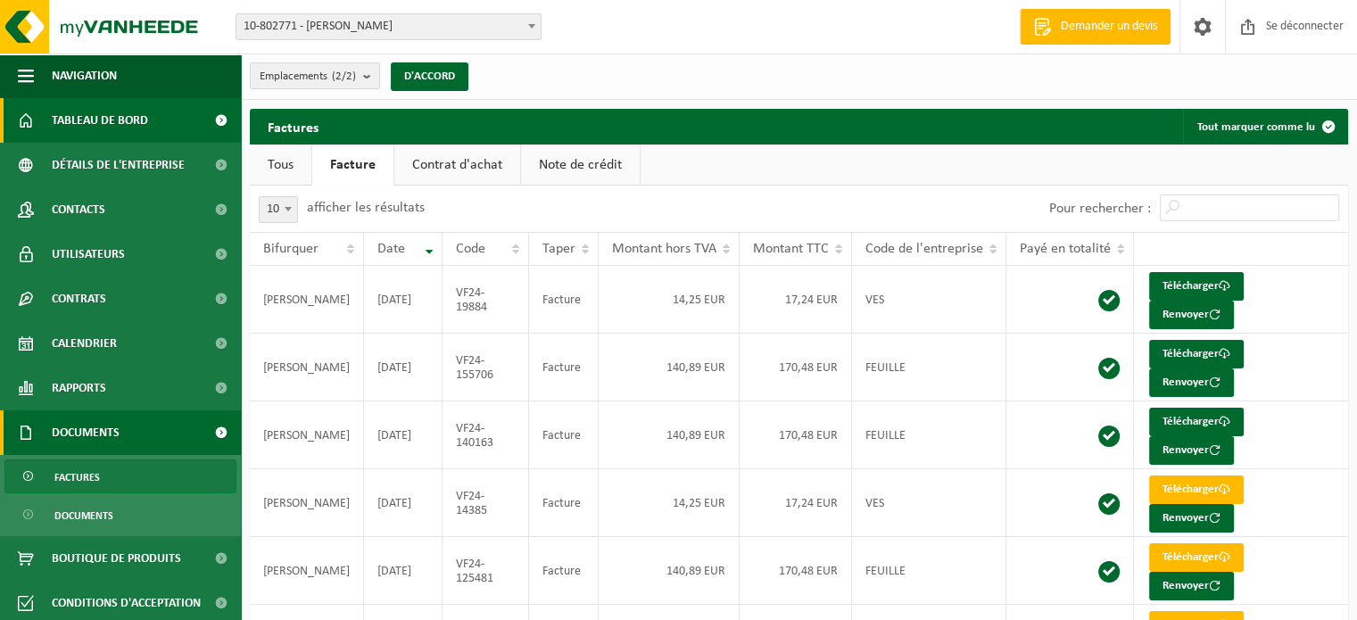
click at [125, 121] on font "Tableau de bord" at bounding box center [100, 120] width 96 height 13
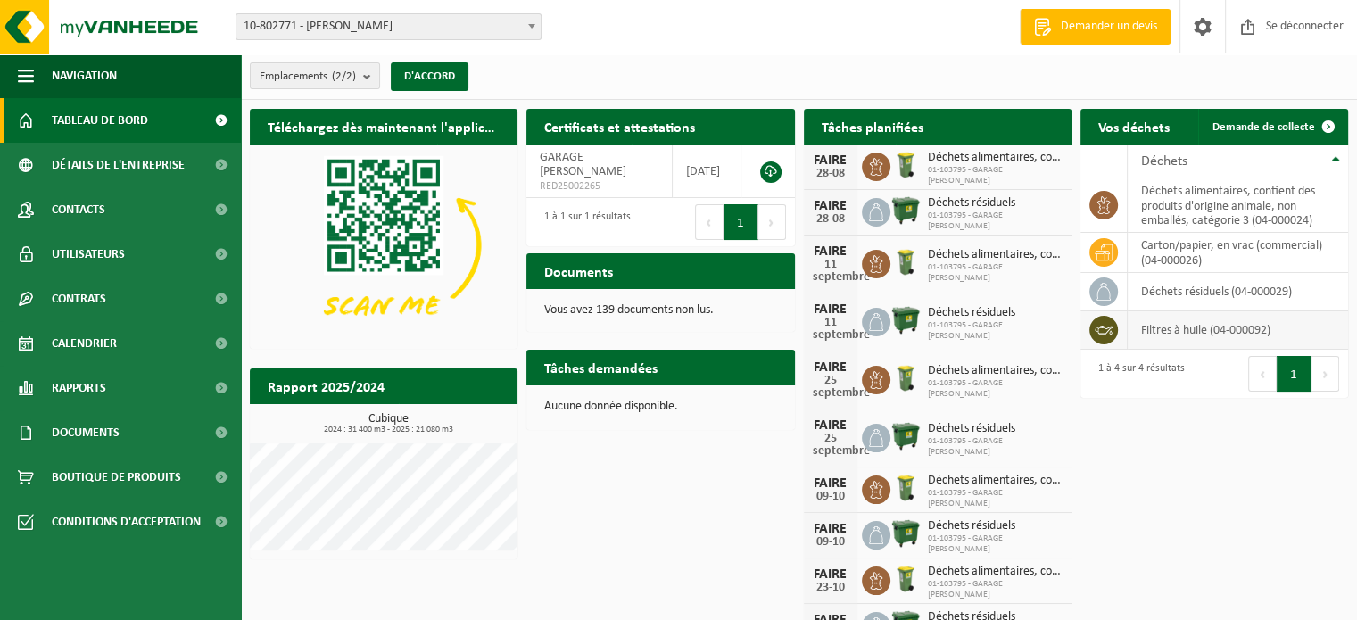
click at [1106, 335] on icon at bounding box center [1104, 330] width 18 height 18
drag, startPoint x: 1112, startPoint y: 340, endPoint x: 1121, endPoint y: 349, distance: 12.6
click at [1117, 350] on td at bounding box center [1103, 330] width 47 height 38
click at [1114, 340] on span at bounding box center [1103, 330] width 29 height 29
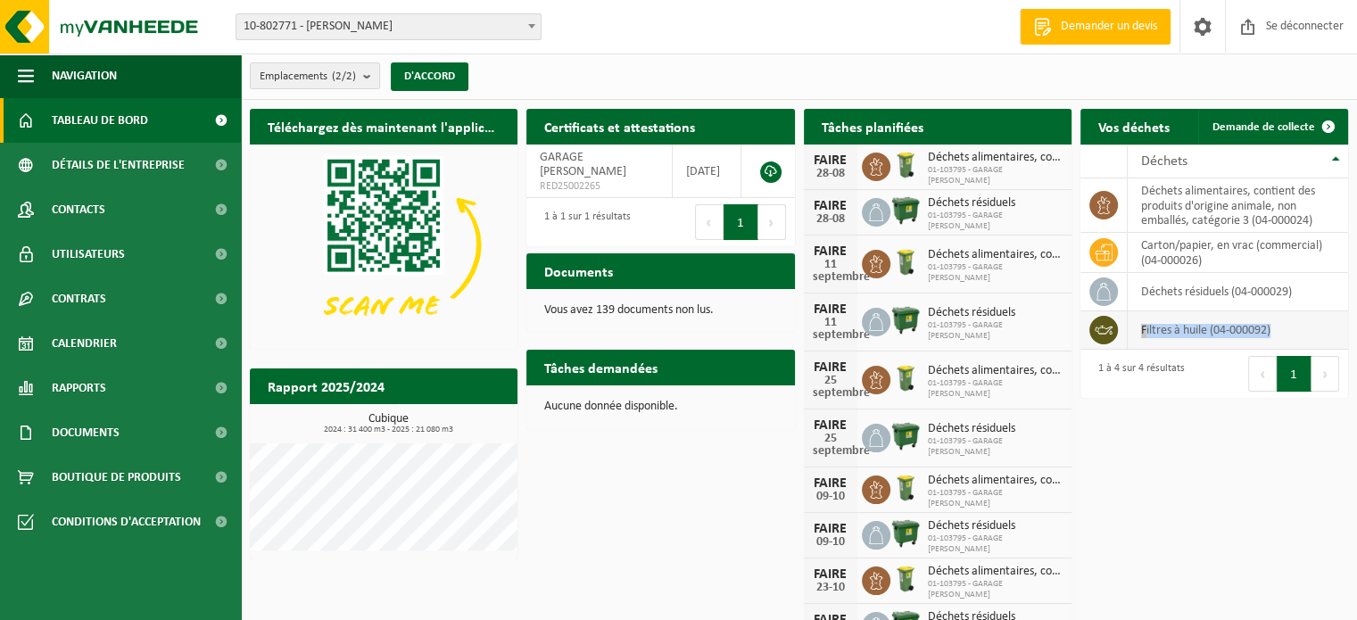
click at [1114, 340] on span at bounding box center [1103, 330] width 29 height 29
click at [1180, 337] on font "filtres à huile (04-000092)" at bounding box center [1205, 330] width 129 height 13
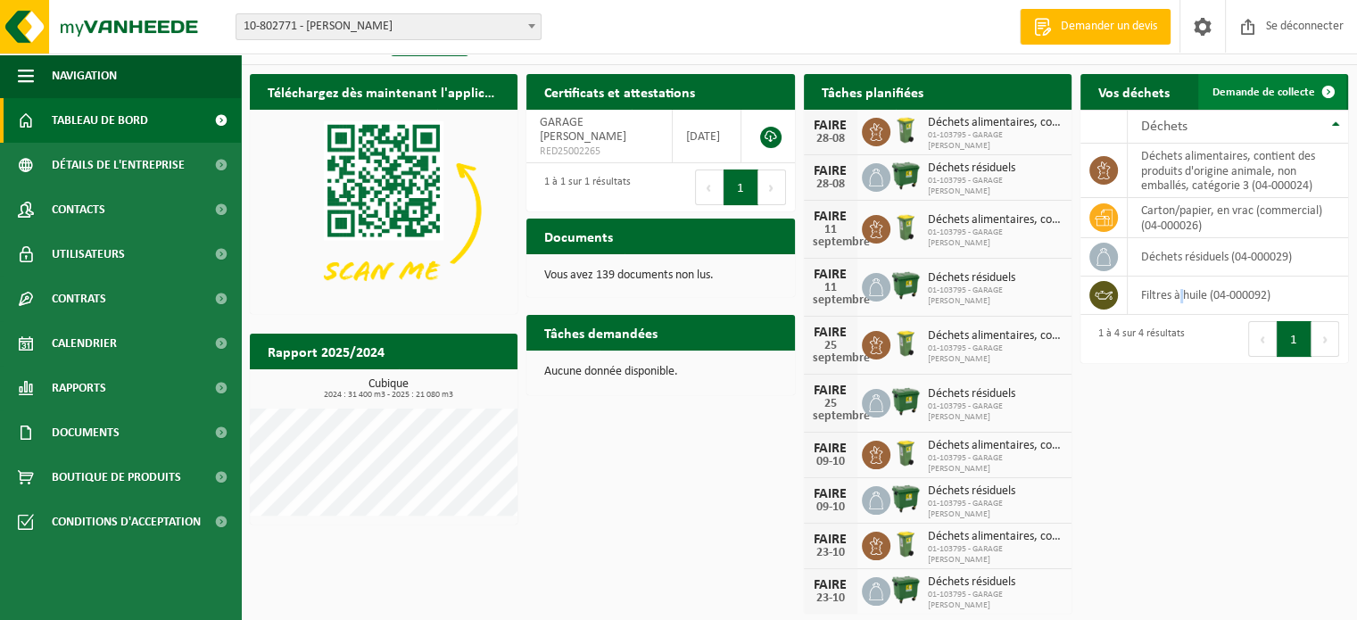
click at [1324, 89] on span at bounding box center [1329, 92] width 36 height 36
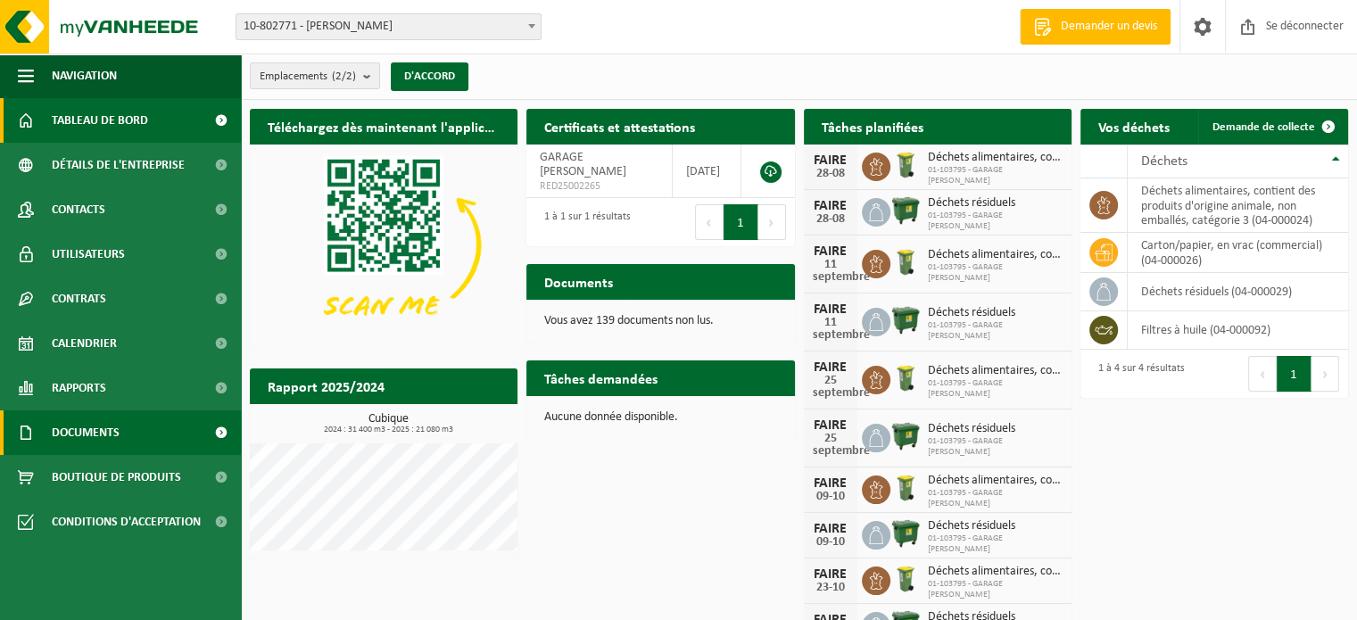
click at [87, 438] on font "Documents" at bounding box center [86, 432] width 68 height 13
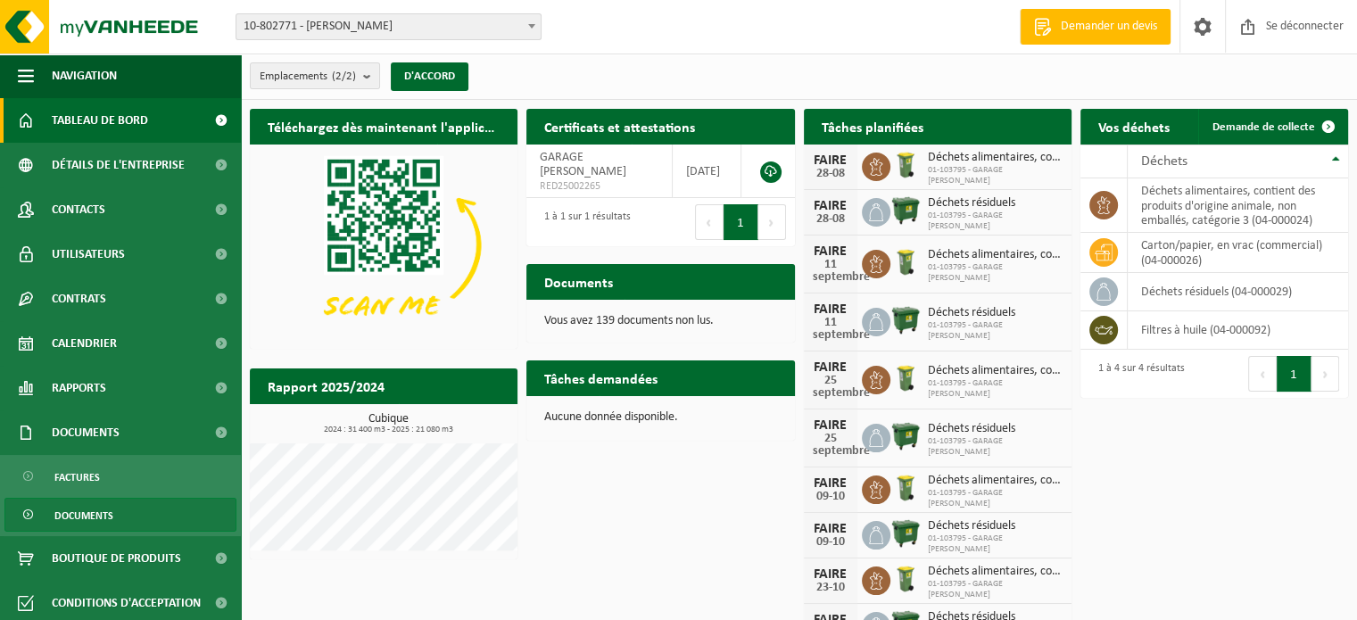
click at [98, 511] on font "Documents" at bounding box center [83, 516] width 59 height 11
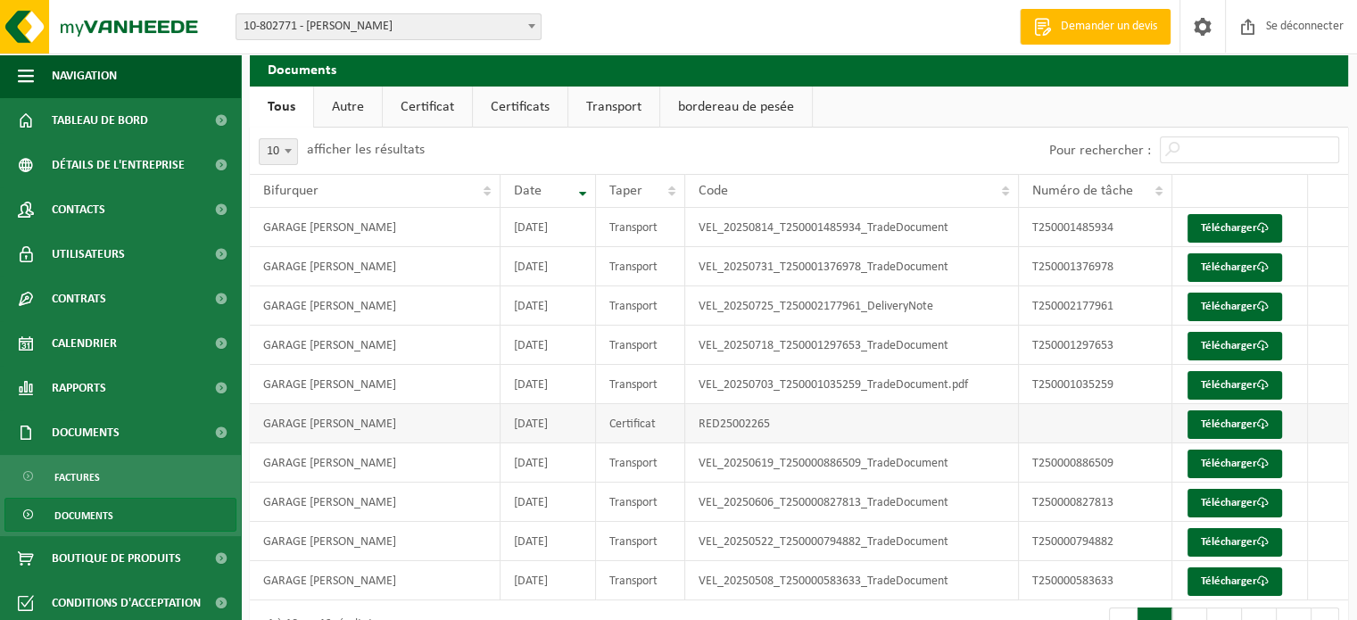
scroll to position [89, 0]
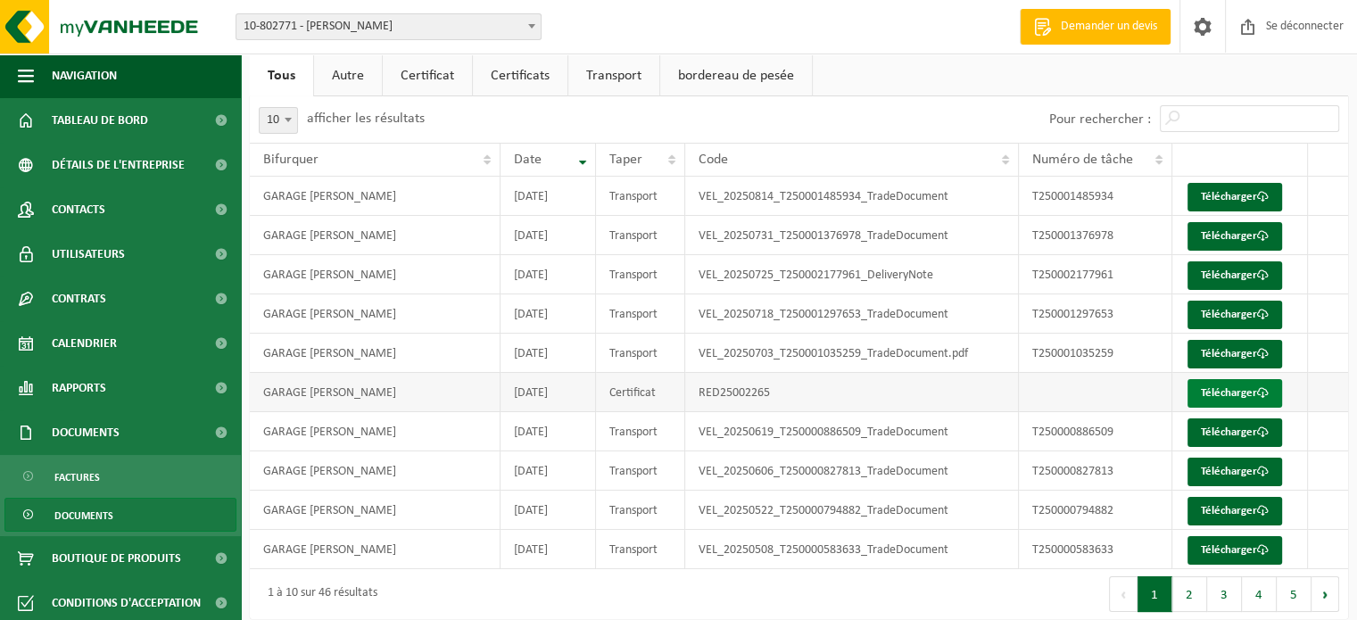
click at [1248, 399] on link "Télécharger" at bounding box center [1235, 393] width 95 height 29
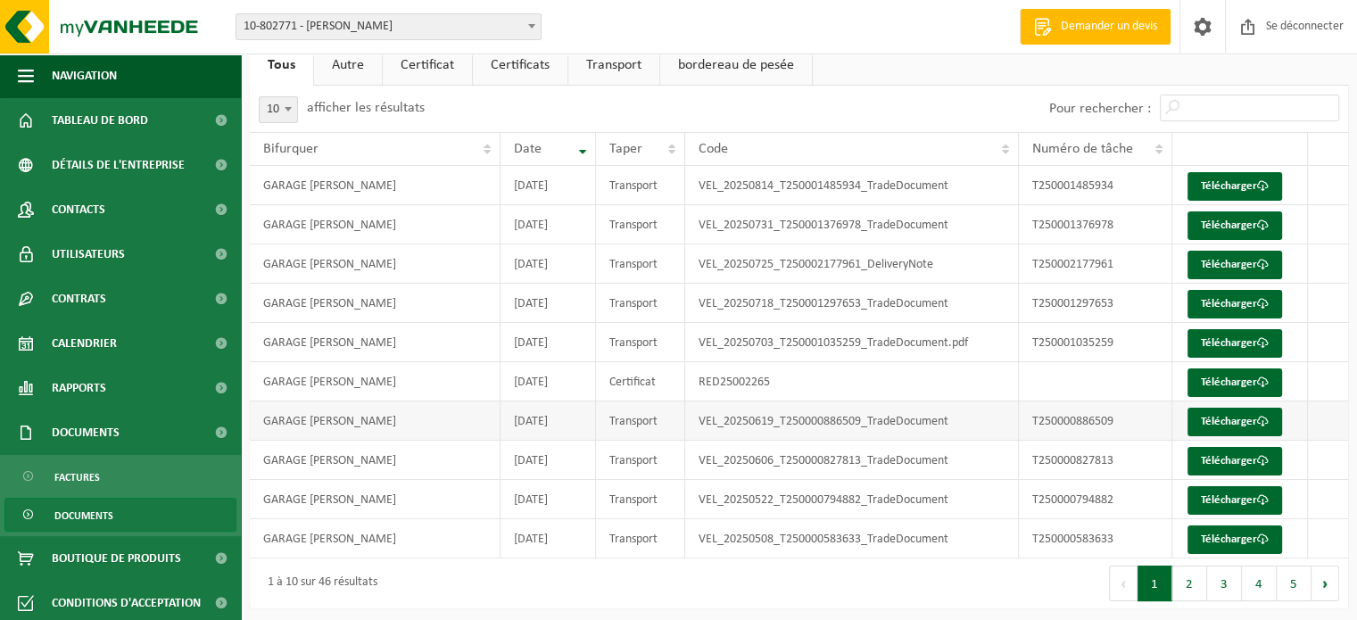
scroll to position [103, 0]
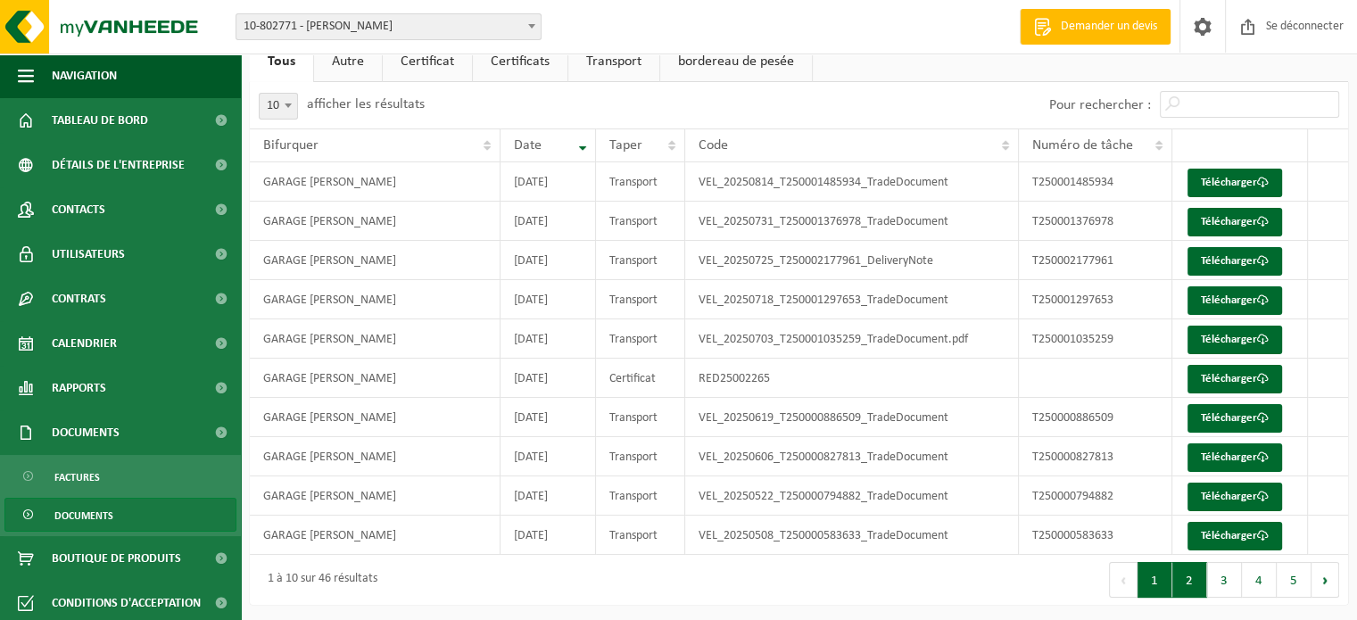
click at [1196, 581] on button "2" at bounding box center [1189, 580] width 35 height 36
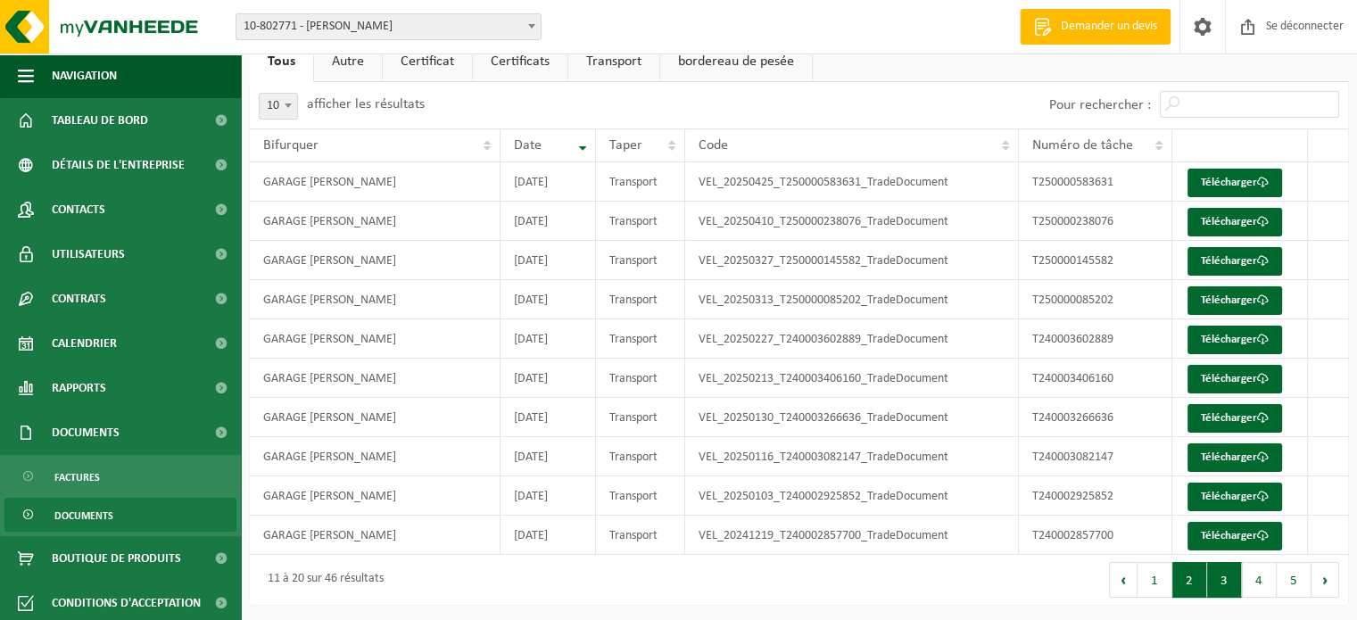
click at [1226, 587] on button "3" at bounding box center [1224, 580] width 35 height 36
click at [1260, 584] on button "4" at bounding box center [1259, 580] width 35 height 36
click at [1228, 543] on link "Télécharger" at bounding box center [1235, 536] width 95 height 29
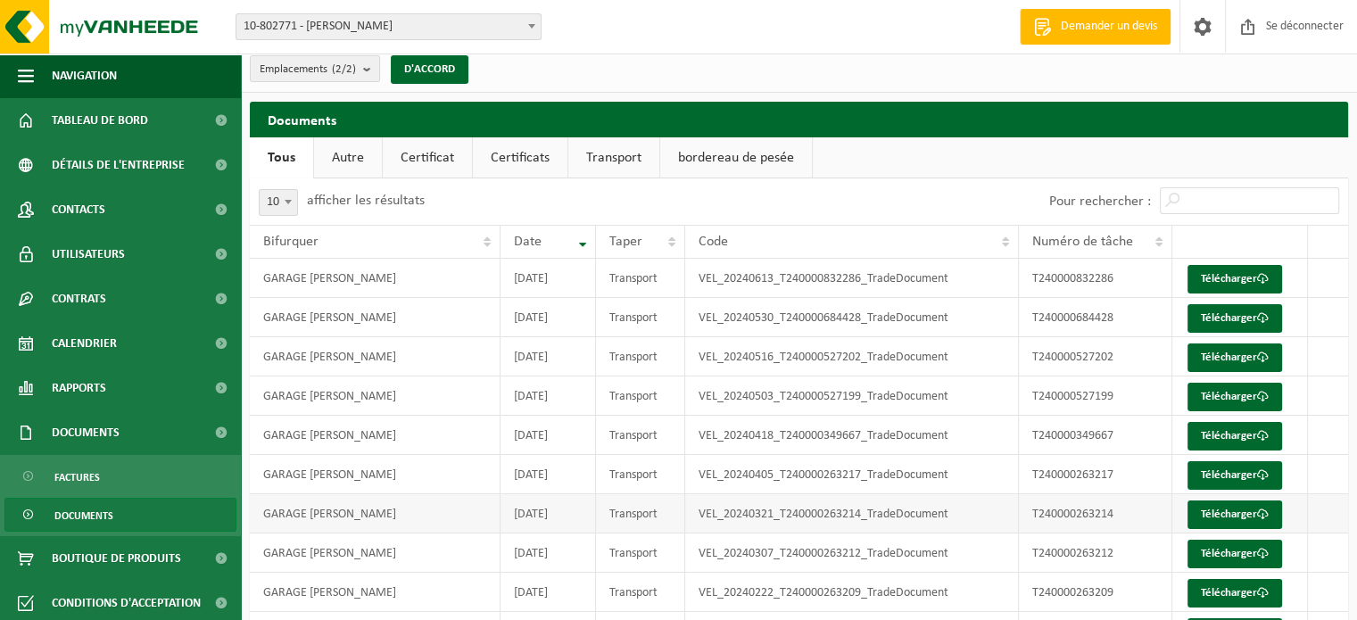
scroll to position [0, 0]
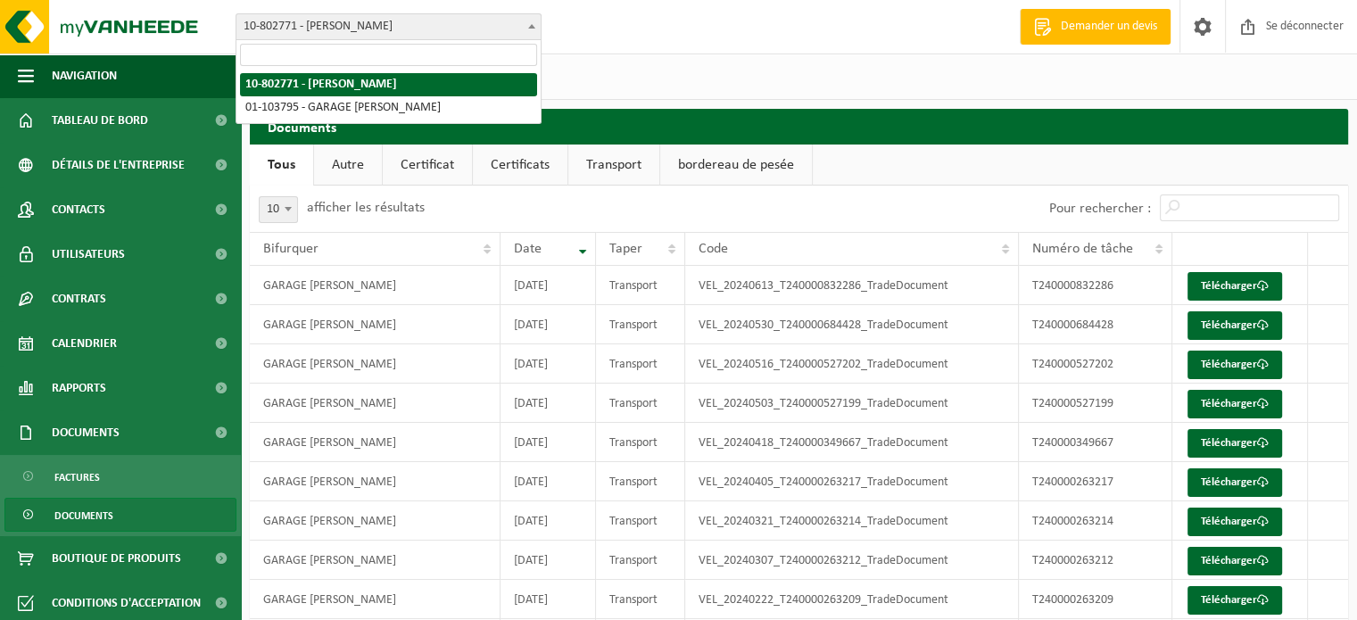
click at [281, 29] on font "10-802771 - [PERSON_NAME]" at bounding box center [318, 26] width 149 height 13
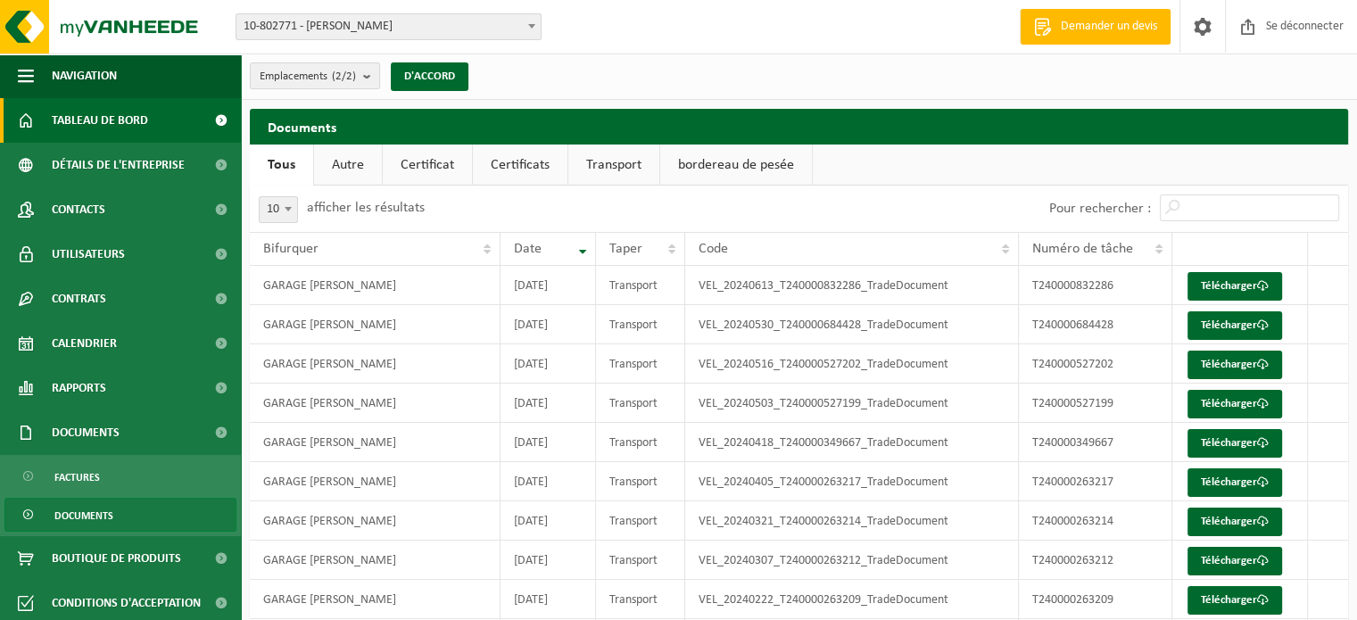
click at [128, 128] on font "Tableau de bord" at bounding box center [100, 120] width 96 height 13
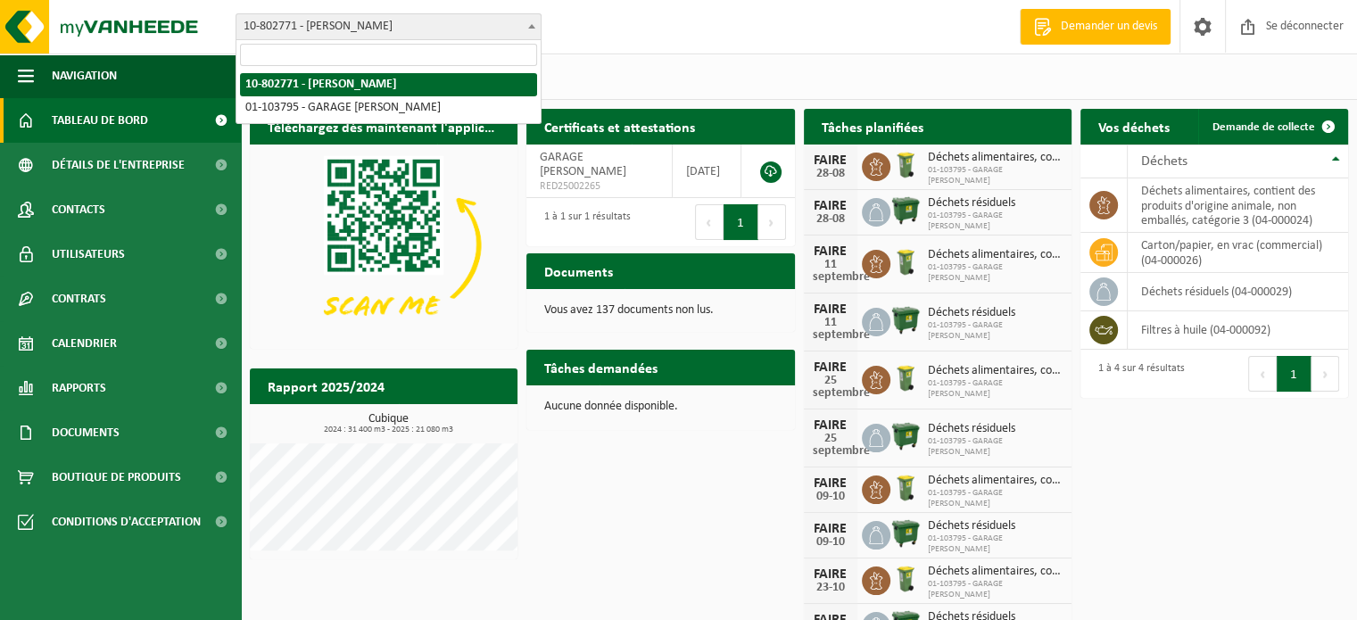
drag, startPoint x: 296, startPoint y: 27, endPoint x: 261, endPoint y: 29, distance: 34.9
click at [261, 29] on font "10-802771 - [PERSON_NAME]" at bounding box center [318, 26] width 149 height 13
drag, startPoint x: 297, startPoint y: 85, endPoint x: 246, endPoint y: 83, distance: 50.9
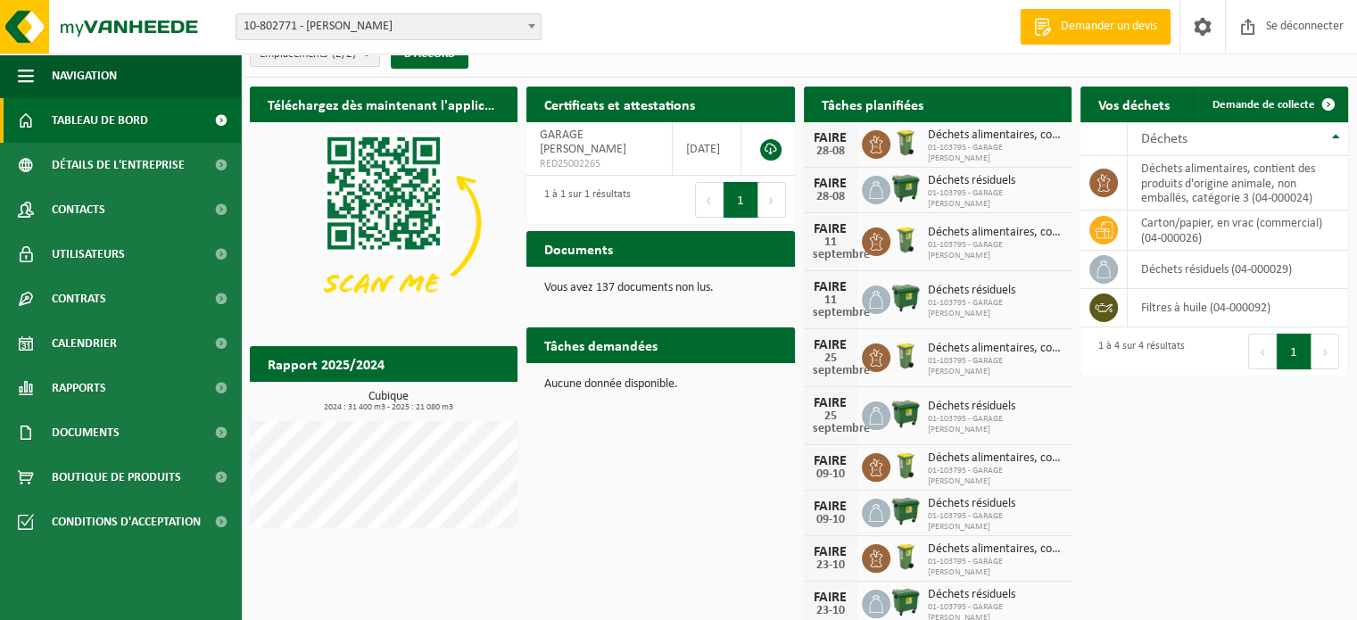
scroll to position [35, 0]
